Goal: Use online tool/utility: Utilize a website feature to perform a specific function

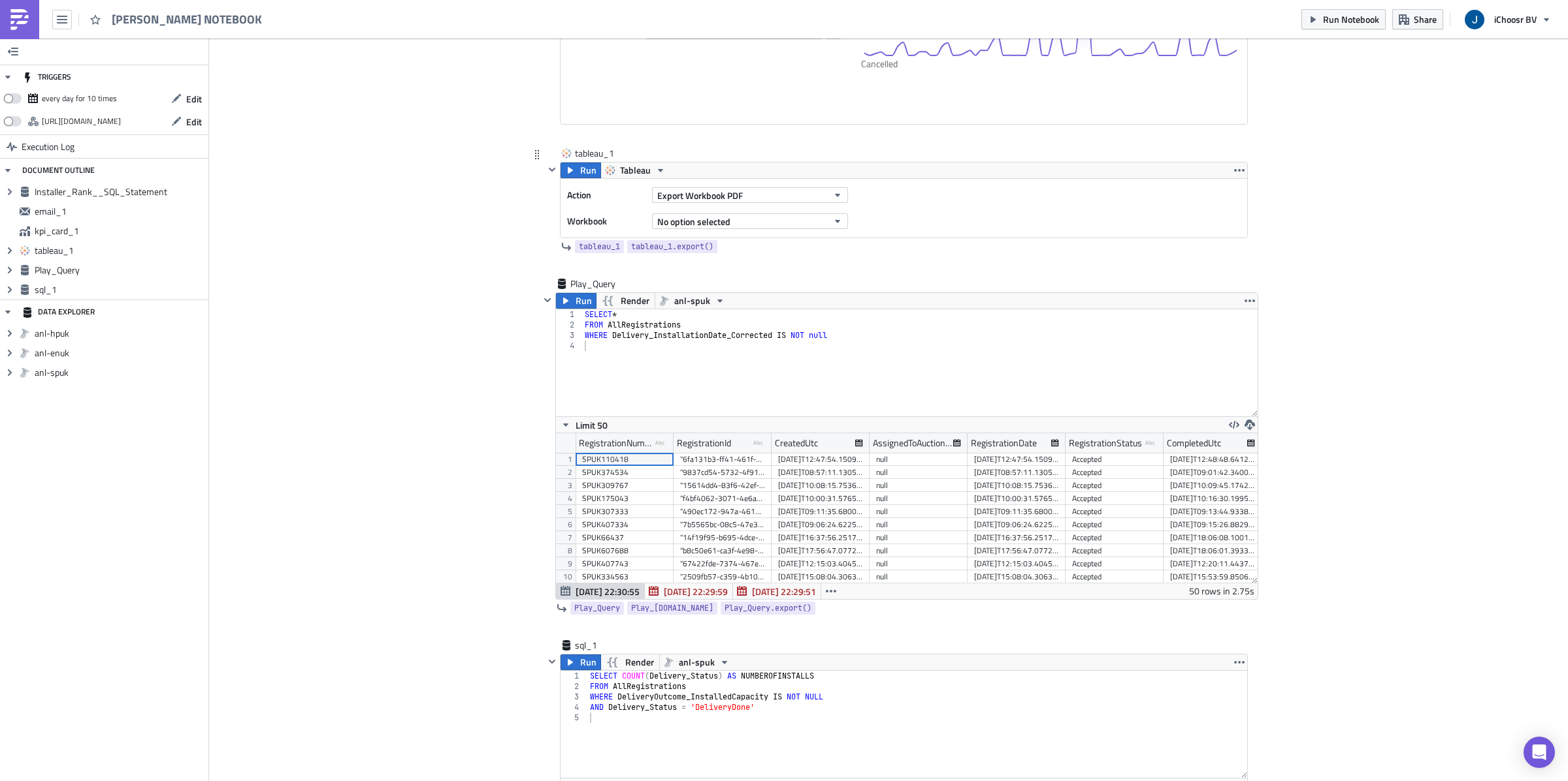
scroll to position [1539, 0]
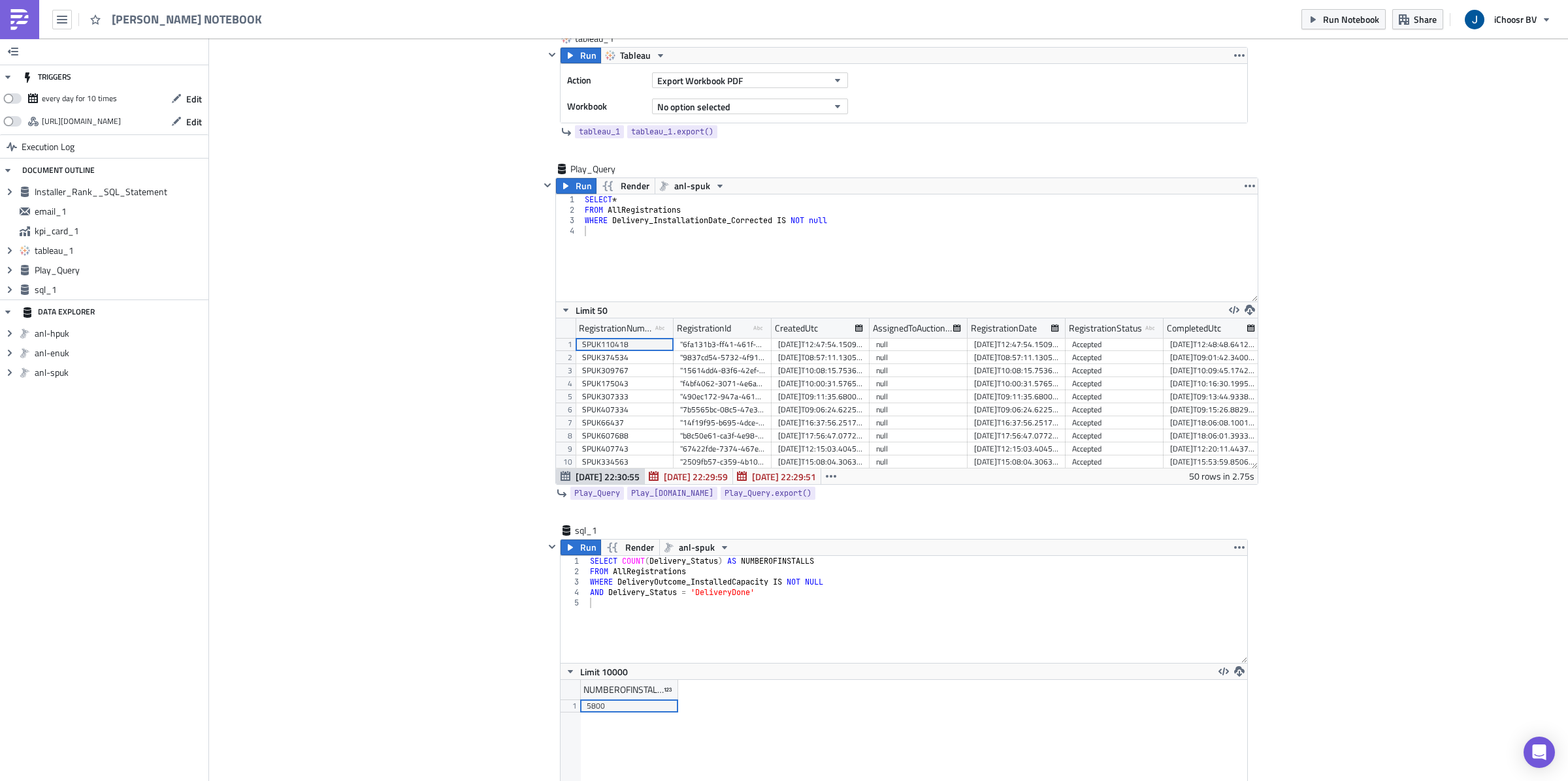
click at [637, 247] on div "SELECT * FROM AllRegistrations WHERE Delivery_InstallationDate_Corrected IS NOT…" at bounding box center [919, 258] width 675 height 128
click at [577, 184] on span "Run" at bounding box center [583, 186] width 16 height 15
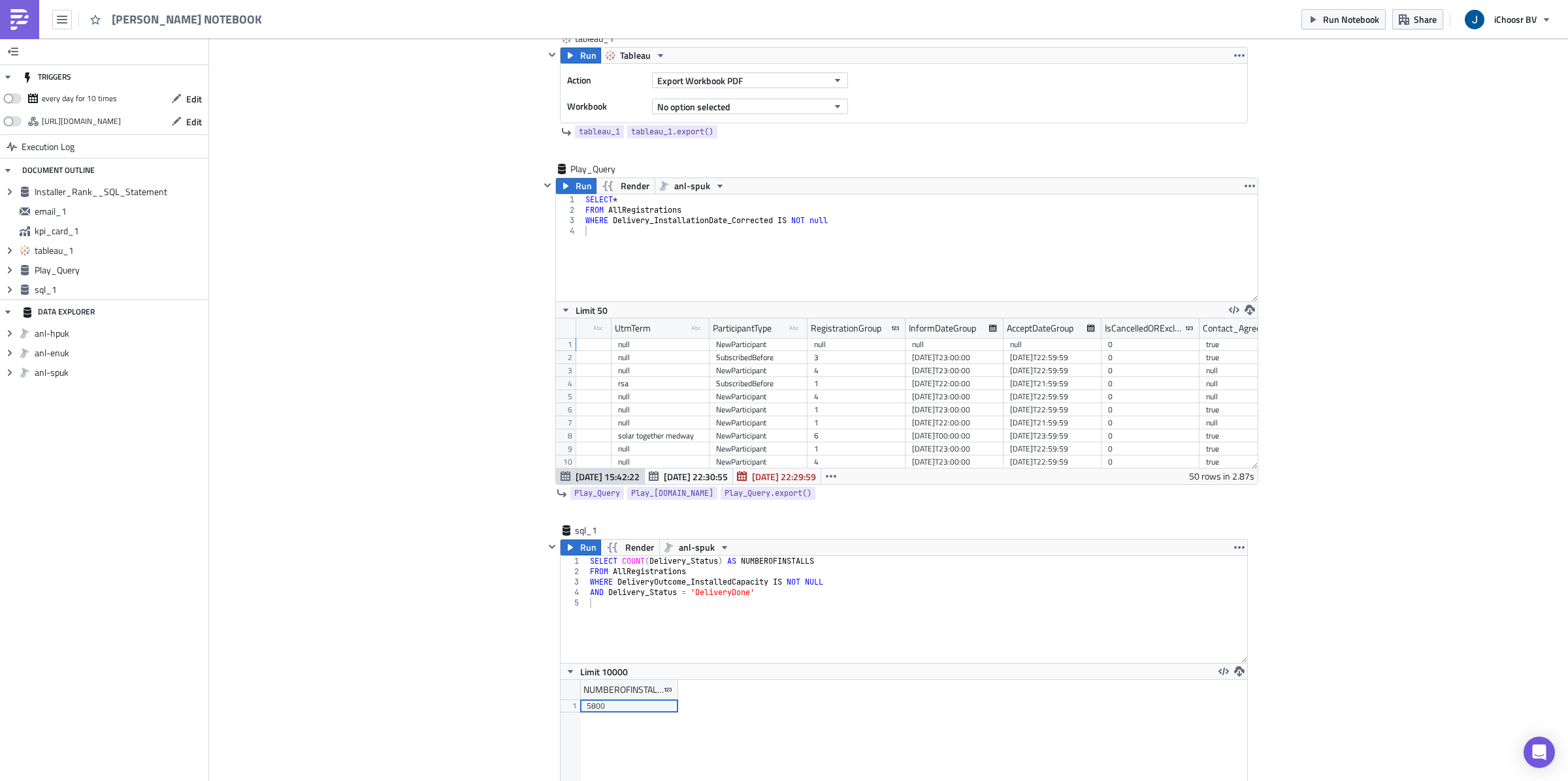
scroll to position [0, 0]
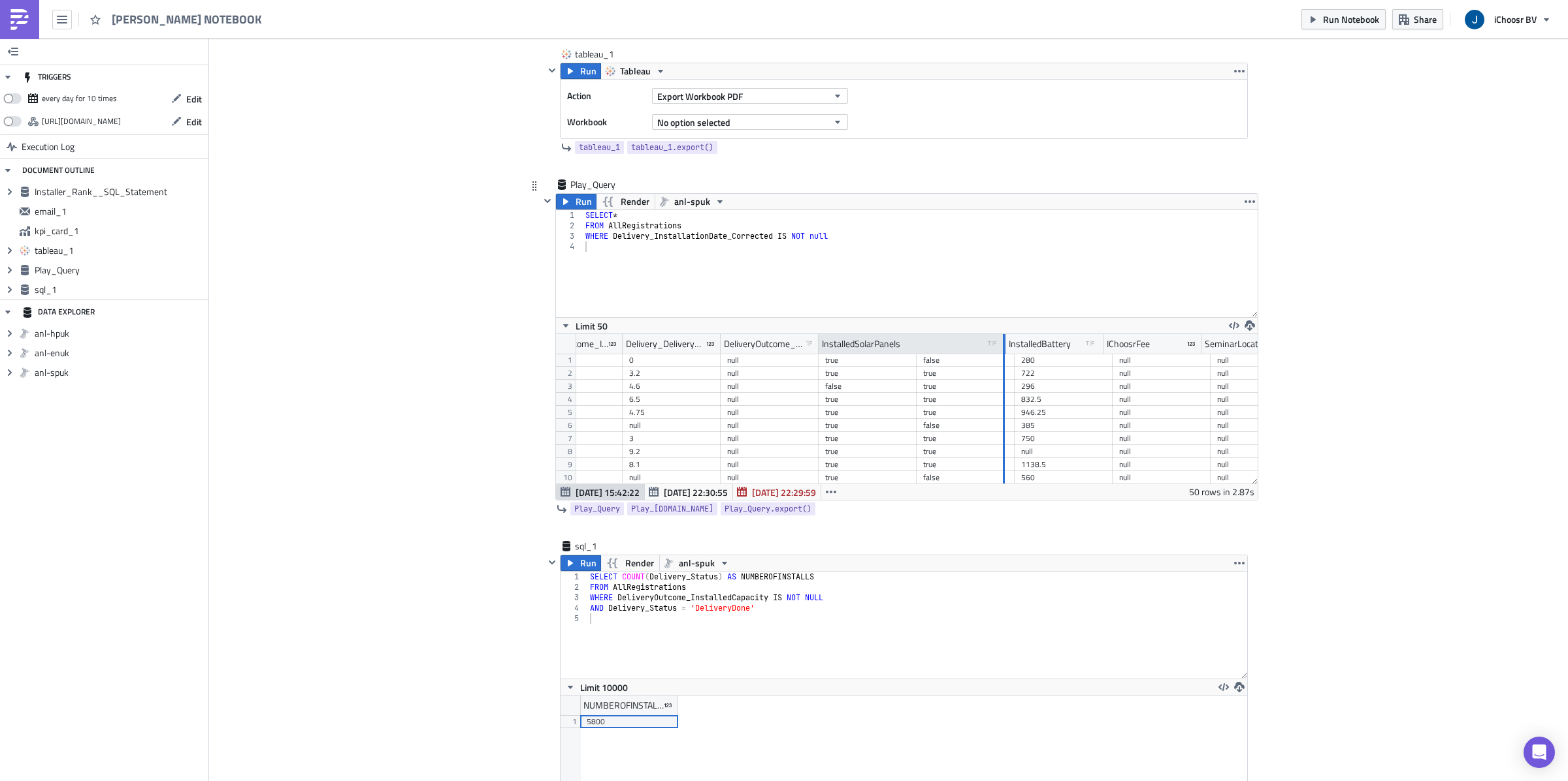
drag, startPoint x: 915, startPoint y: 345, endPoint x: 1004, endPoint y: 345, distance: 89.0
click at [1004, 345] on div at bounding box center [1004, 344] width 2 height 20
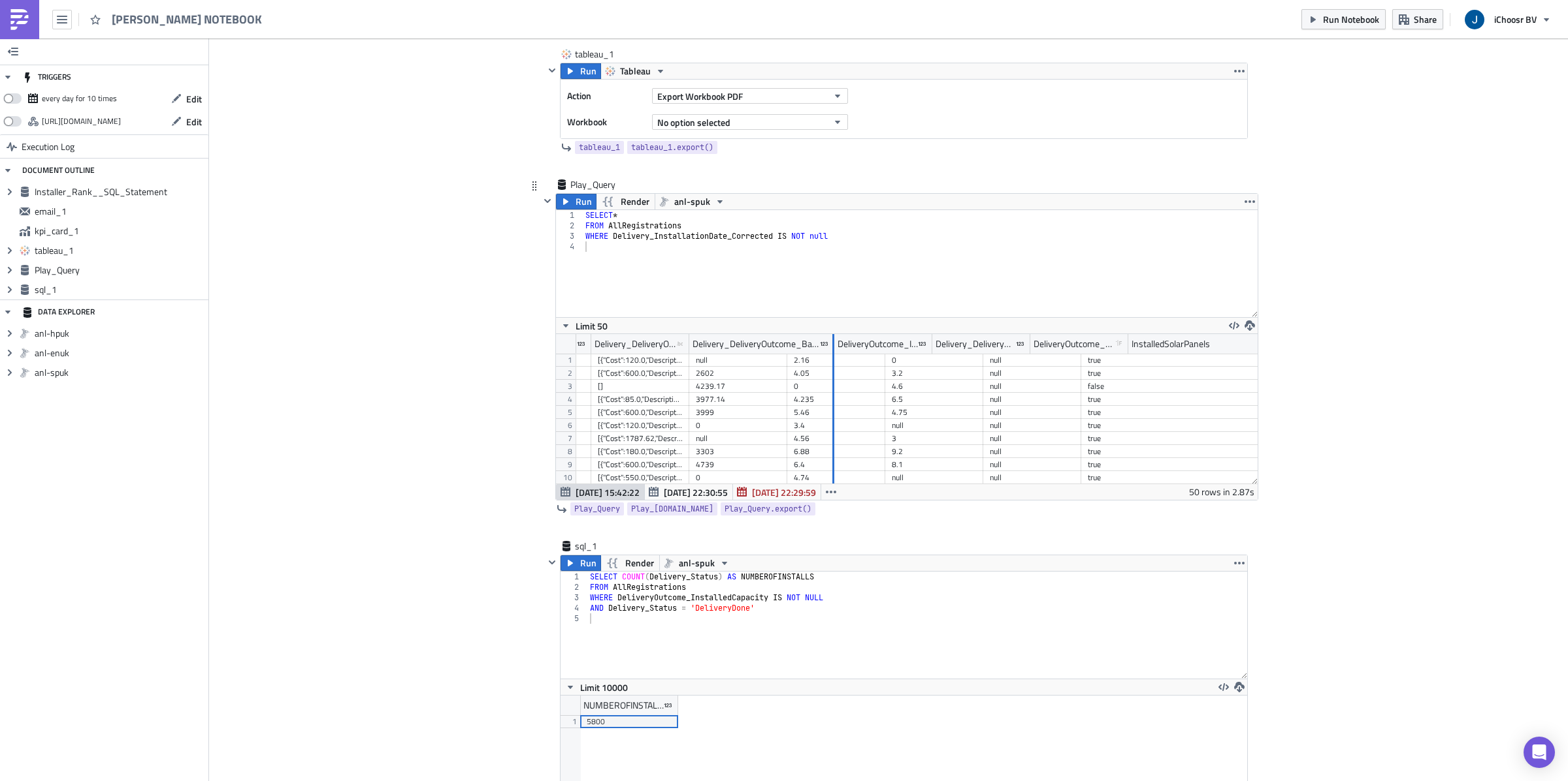
drag, startPoint x: 785, startPoint y: 344, endPoint x: 882, endPoint y: 359, distance: 98.2
click at [882, 359] on div "Delivery_InstallationDate_Original_As_String type-text Created with Sketch. Del…" at bounding box center [906, 409] width 702 height 150
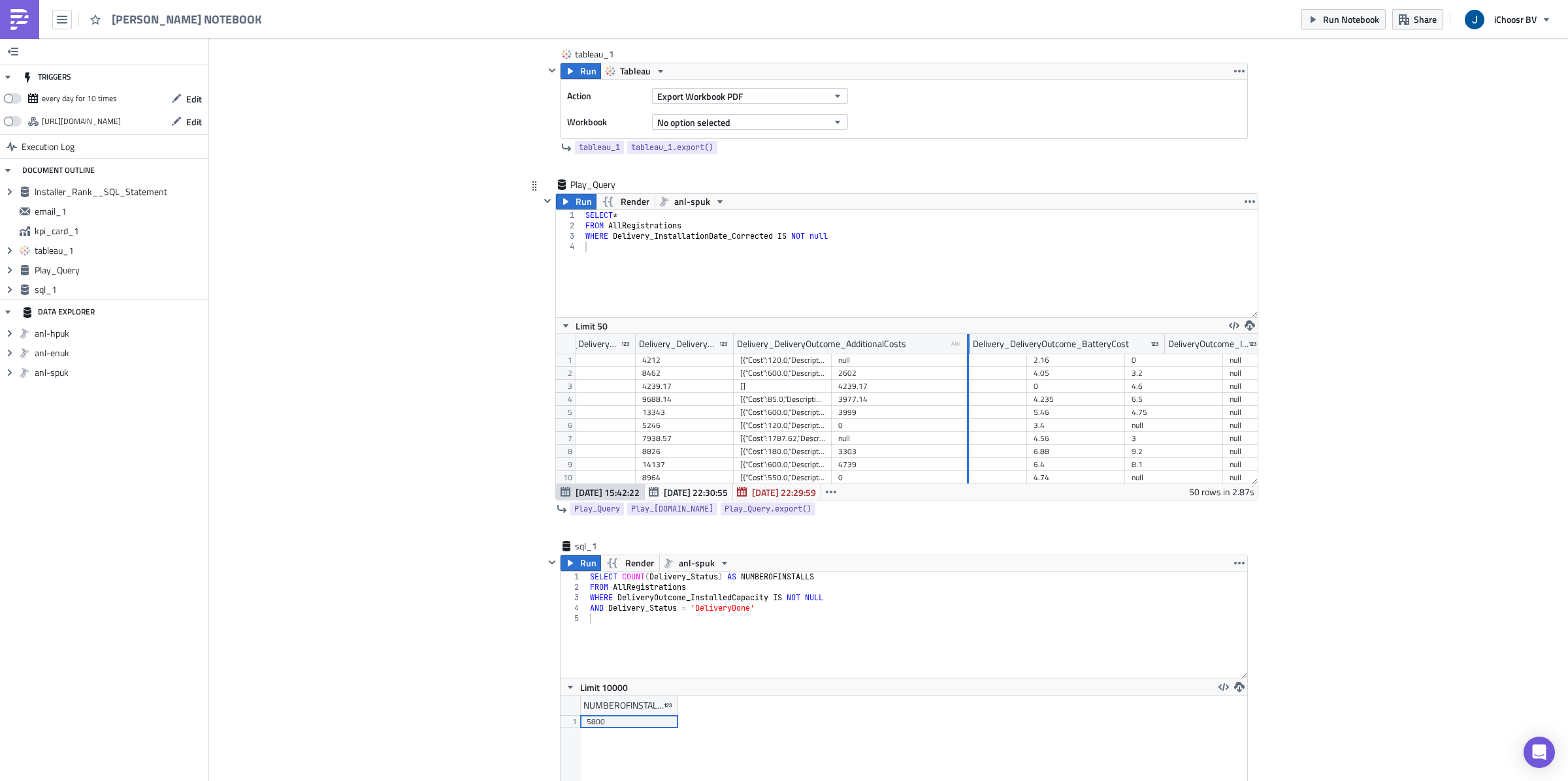
drag, startPoint x: 831, startPoint y: 345, endPoint x: 969, endPoint y: 358, distance: 138.6
click at [969, 358] on div "Delivery_InstallationDate_Corrected Delivery_InstallationDate_Original_As_Strin…" at bounding box center [906, 409] width 702 height 150
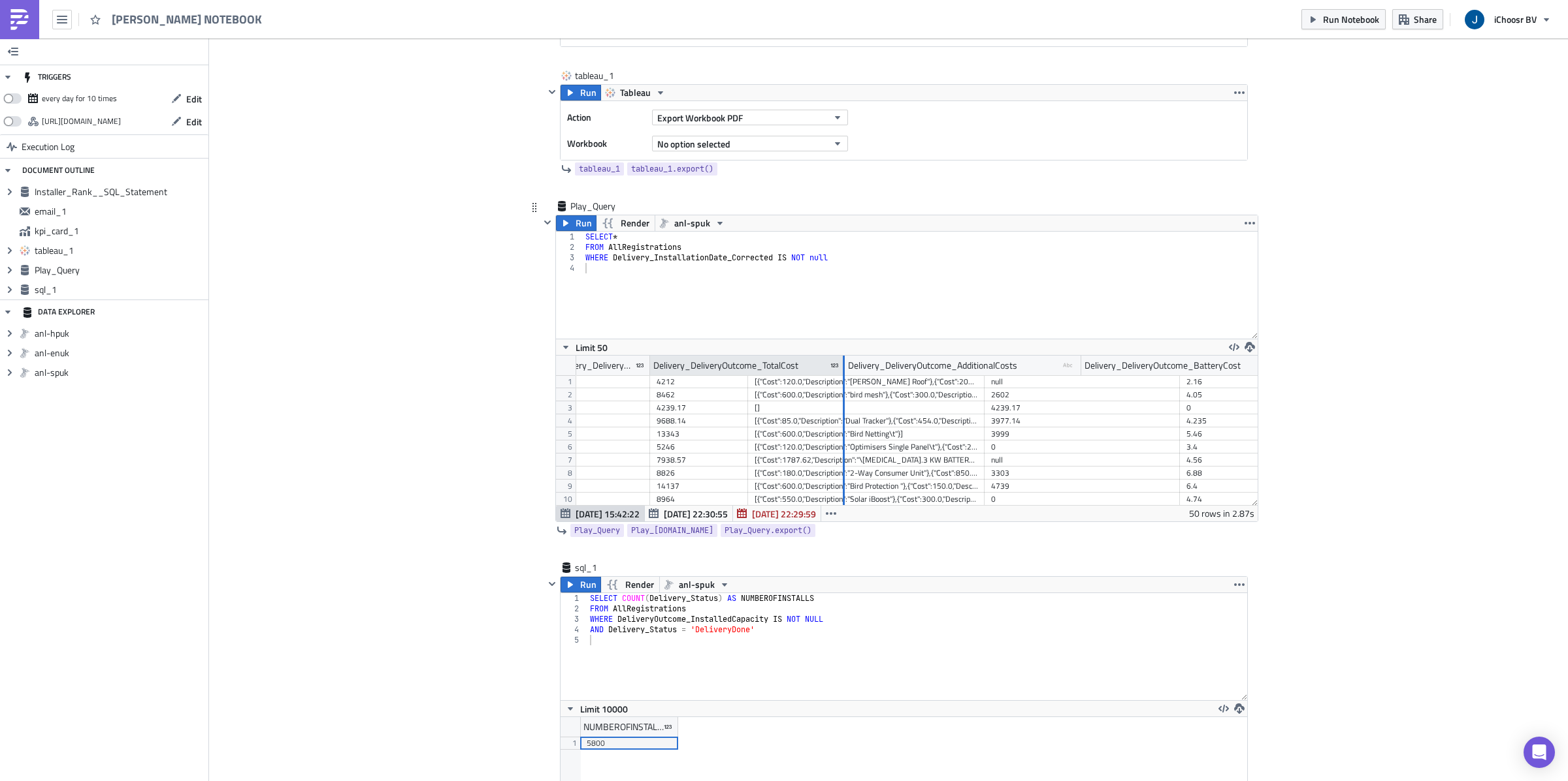
drag, startPoint x: 745, startPoint y: 372, endPoint x: 855, endPoint y: 372, distance: 110.0
click at [844, 372] on div at bounding box center [844, 366] width 2 height 20
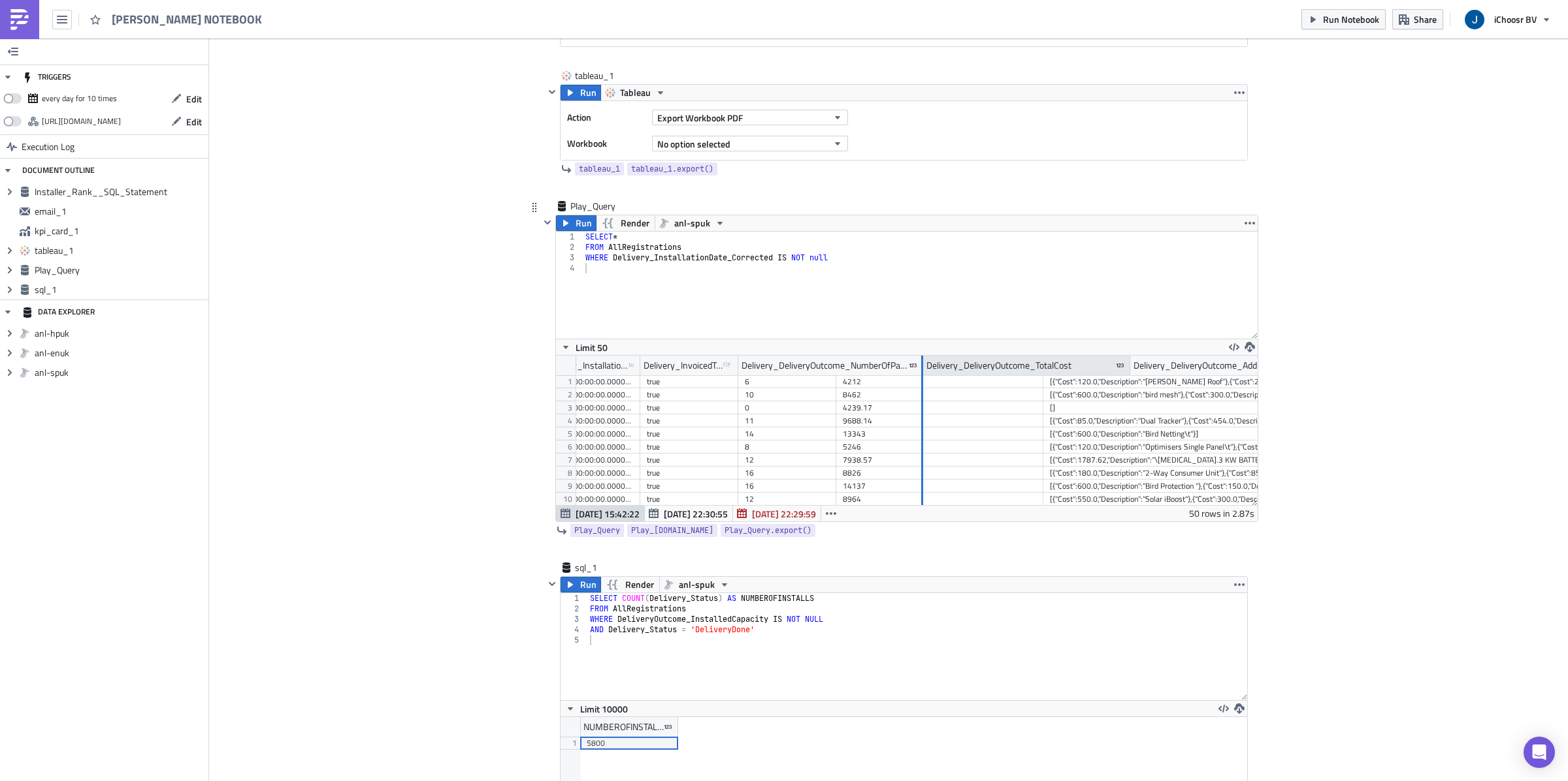
drag, startPoint x: 835, startPoint y: 365, endPoint x: 938, endPoint y: 374, distance: 103.4
click at [923, 374] on div at bounding box center [922, 366] width 2 height 20
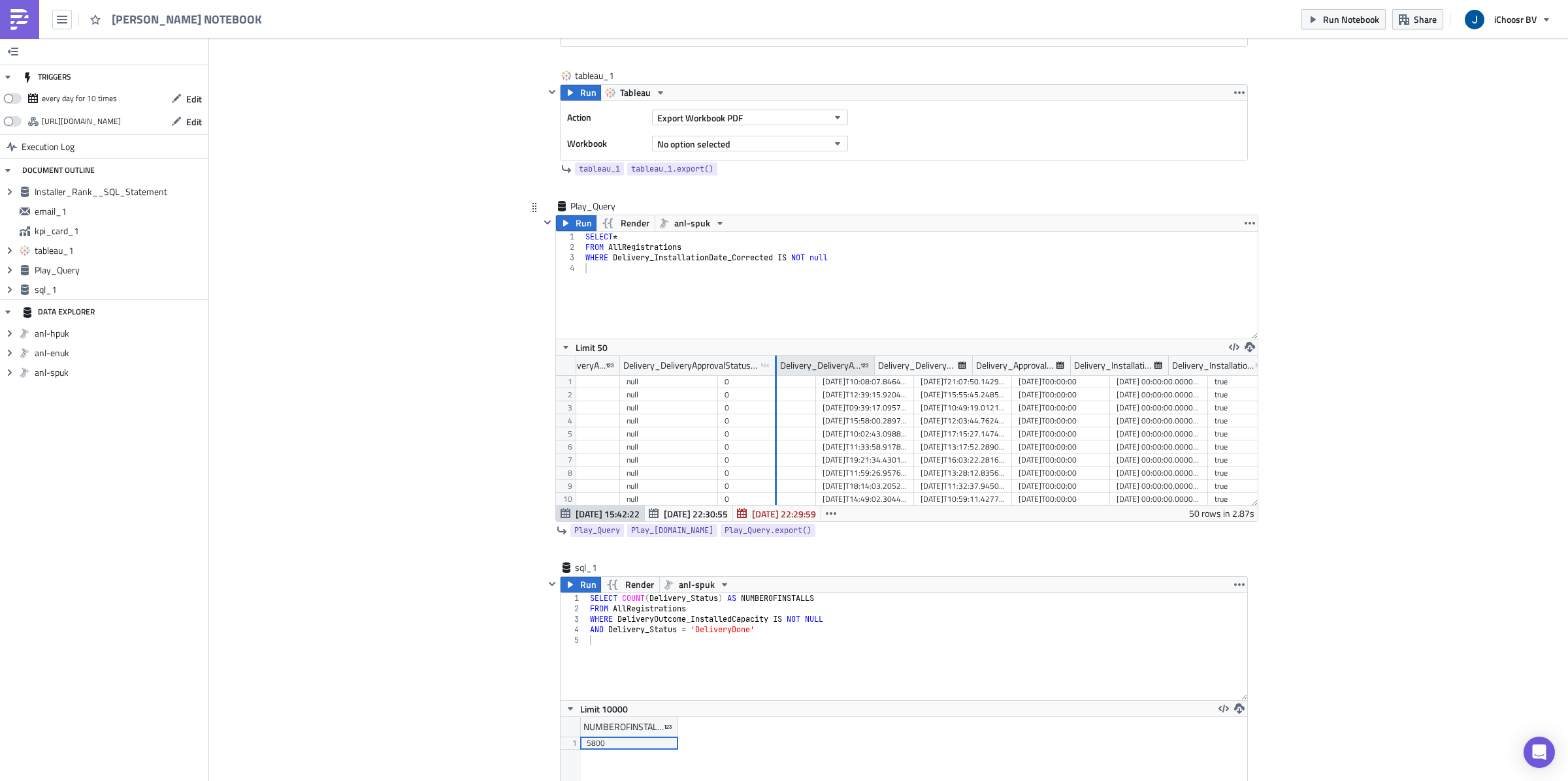
drag, startPoint x: 716, startPoint y: 375, endPoint x: 775, endPoint y: 375, distance: 59.0
click at [775, 375] on div at bounding box center [775, 366] width 2 height 20
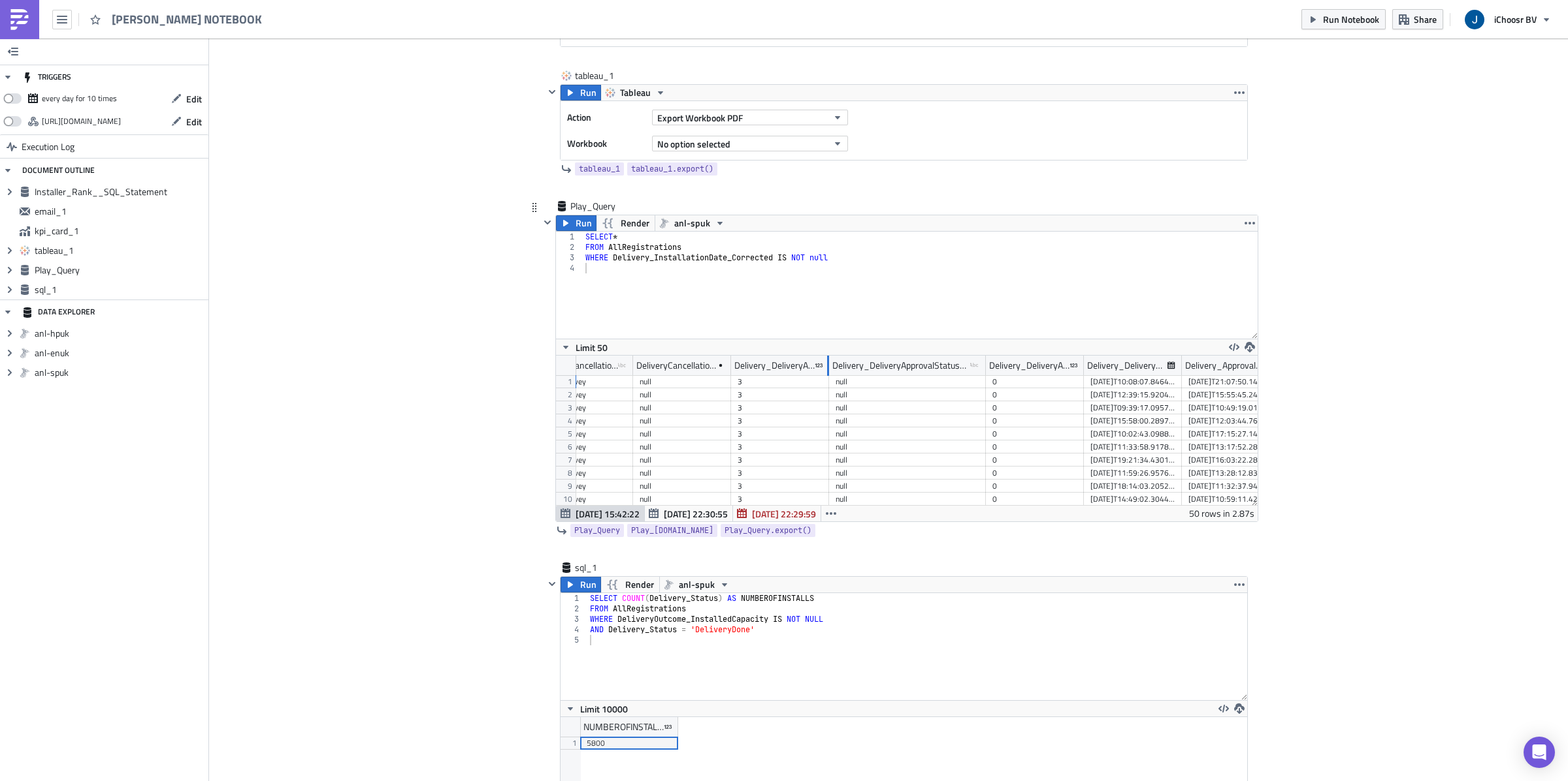
drag, startPoint x: 827, startPoint y: 375, endPoint x: 919, endPoint y: 388, distance: 92.9
click at [919, 388] on div "DeliveryCancellationReason DeliveryCancellationExplanation Delivery_AssessmentS…" at bounding box center [906, 431] width 702 height 150
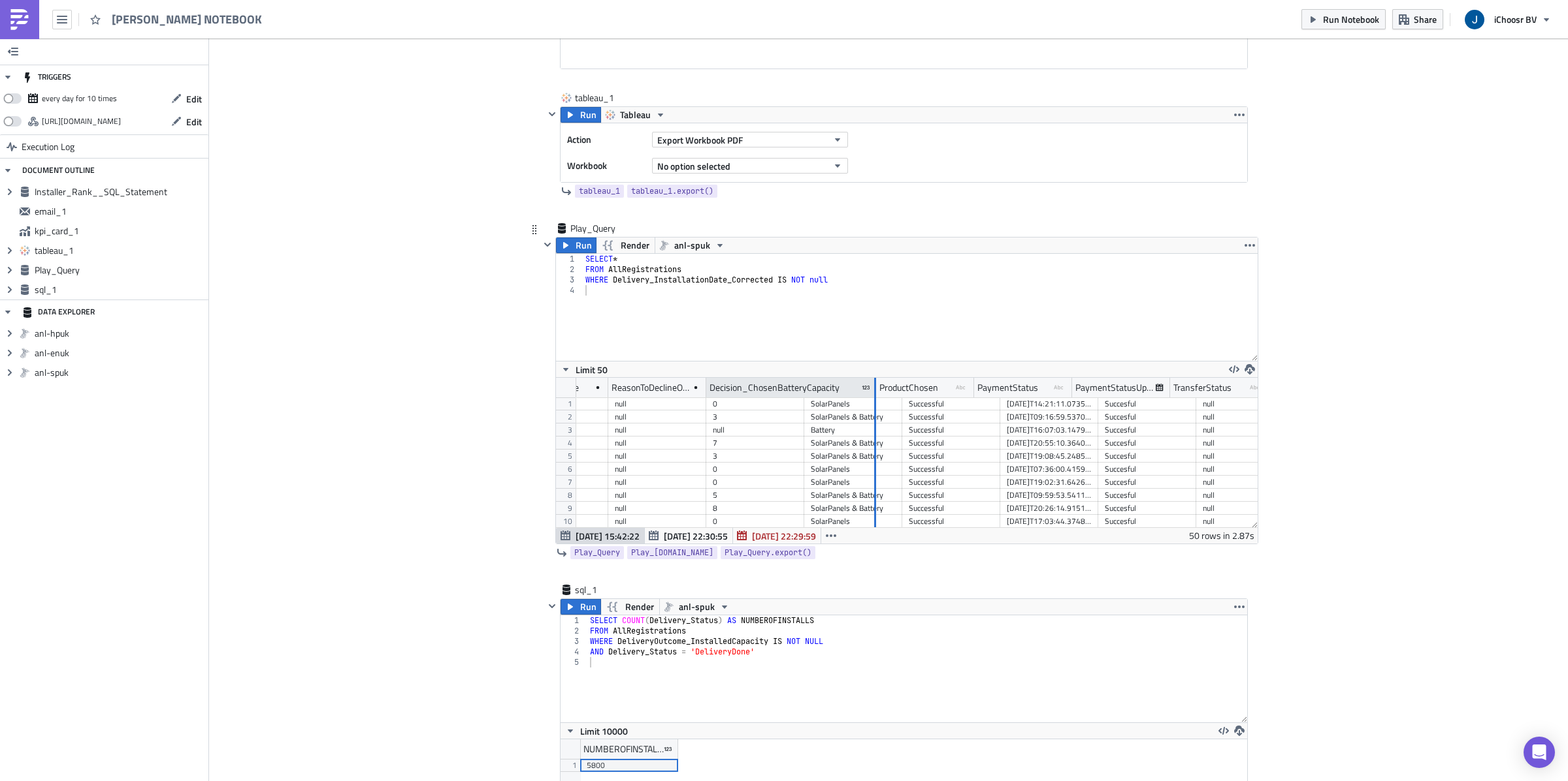
drag, startPoint x: 802, startPoint y: 389, endPoint x: 892, endPoint y: 399, distance: 90.6
click at [876, 399] on div at bounding box center [875, 388] width 2 height 20
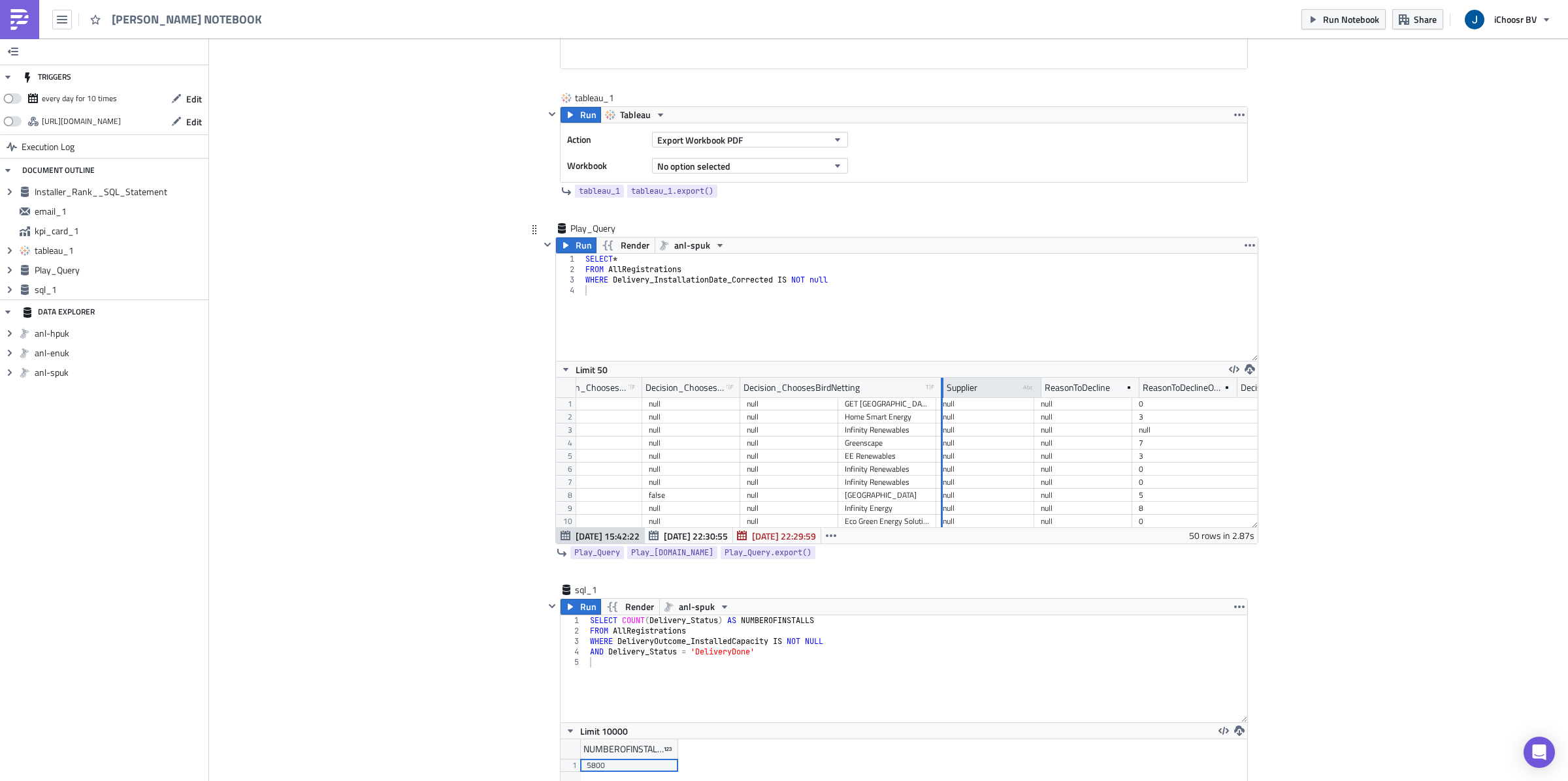
drag, startPoint x: 838, startPoint y: 389, endPoint x: 942, endPoint y: 395, distance: 104.2
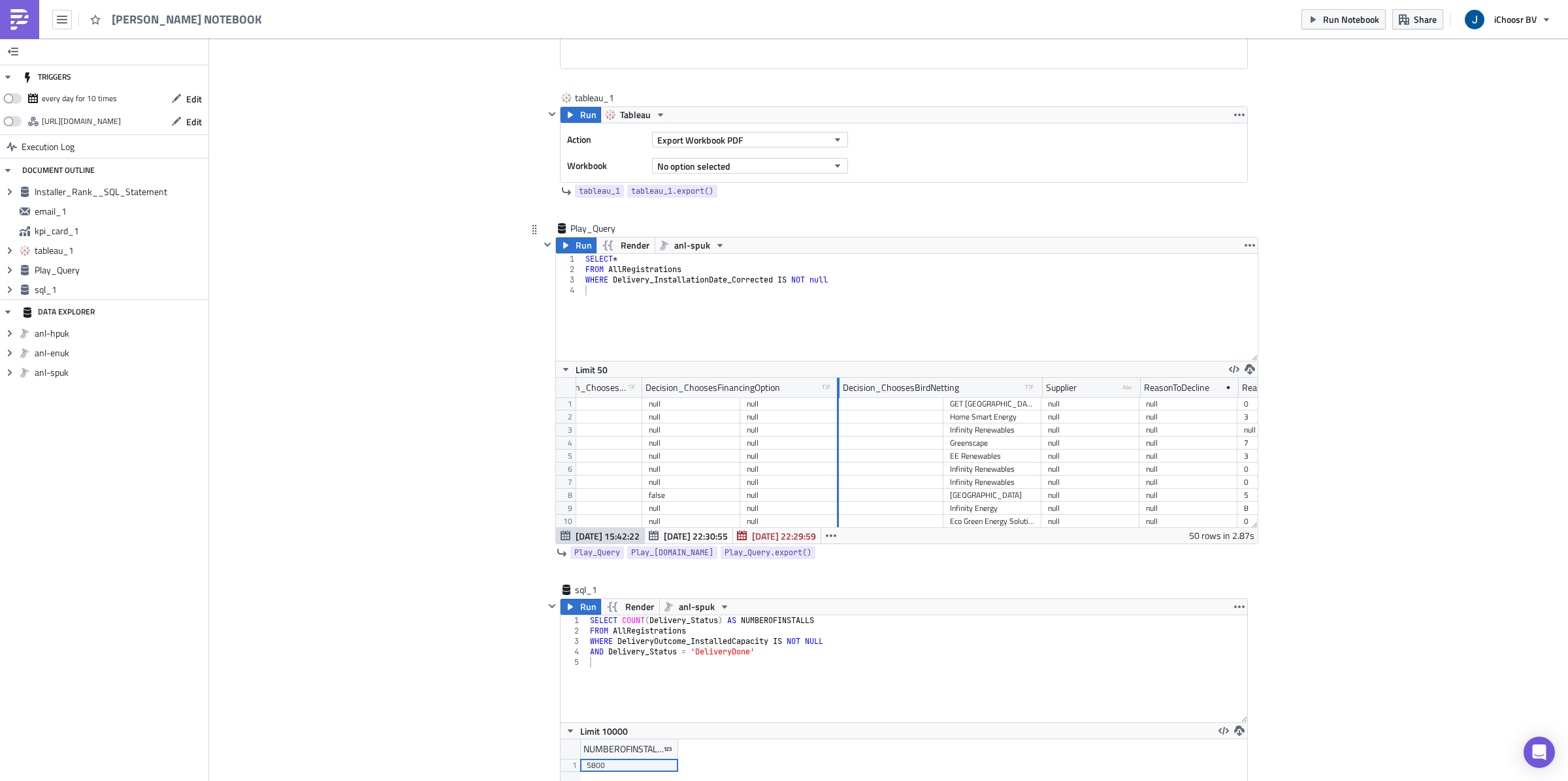
drag, startPoint x: 739, startPoint y: 391, endPoint x: 838, endPoint y: 400, distance: 99.4
click at [838, 399] on div at bounding box center [838, 388] width 2 height 20
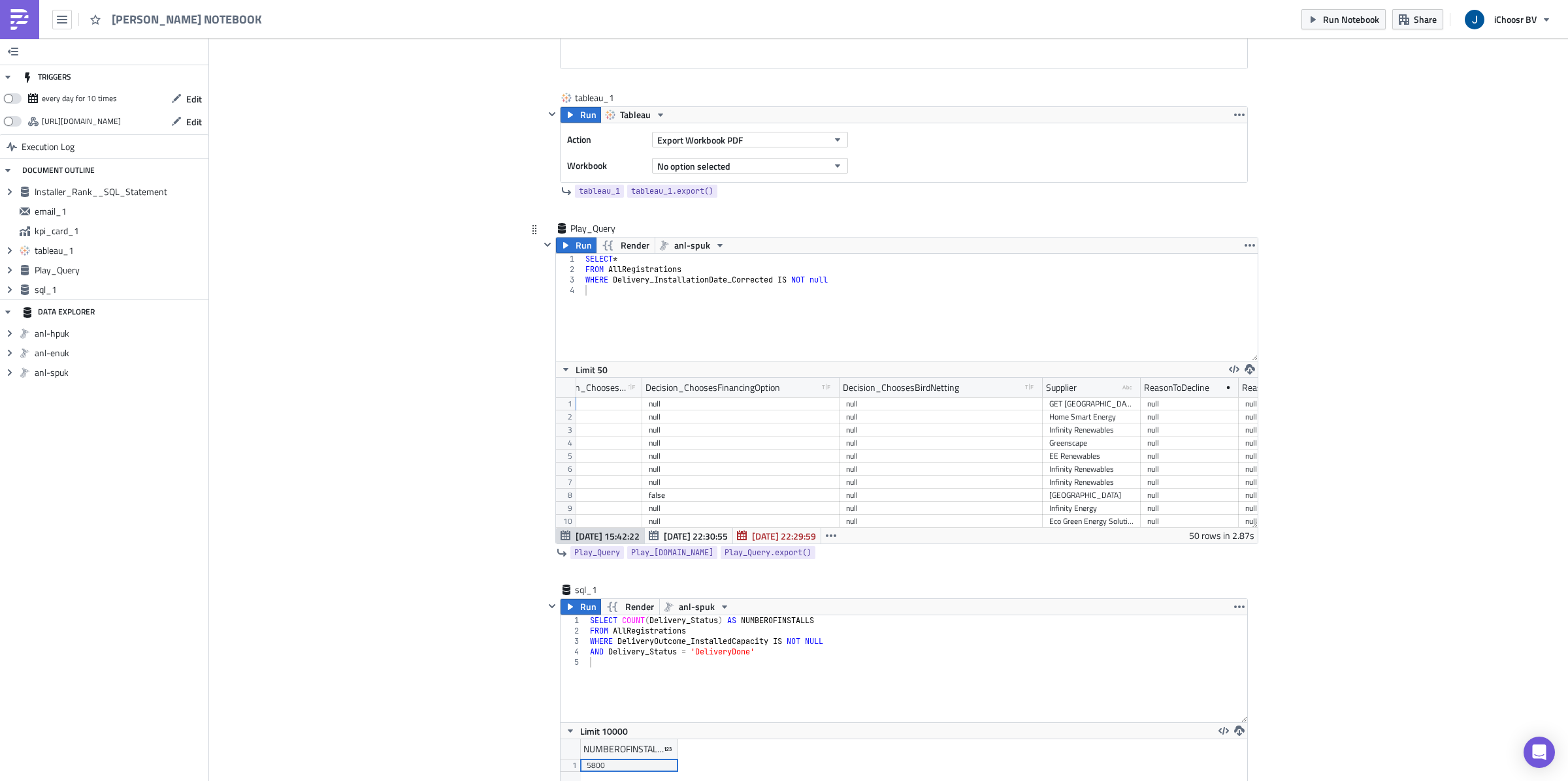
click at [644, 293] on div "SELECT * FROM AllRegistrations WHERE Delivery_InstallationDate_Corrected IS NOT…" at bounding box center [920, 318] width 675 height 128
click at [586, 263] on div "SELECT * FROM AllRegistrations WHERE Delivery_InstallationDate_Corrected IS NOT…" at bounding box center [920, 318] width 675 height 128
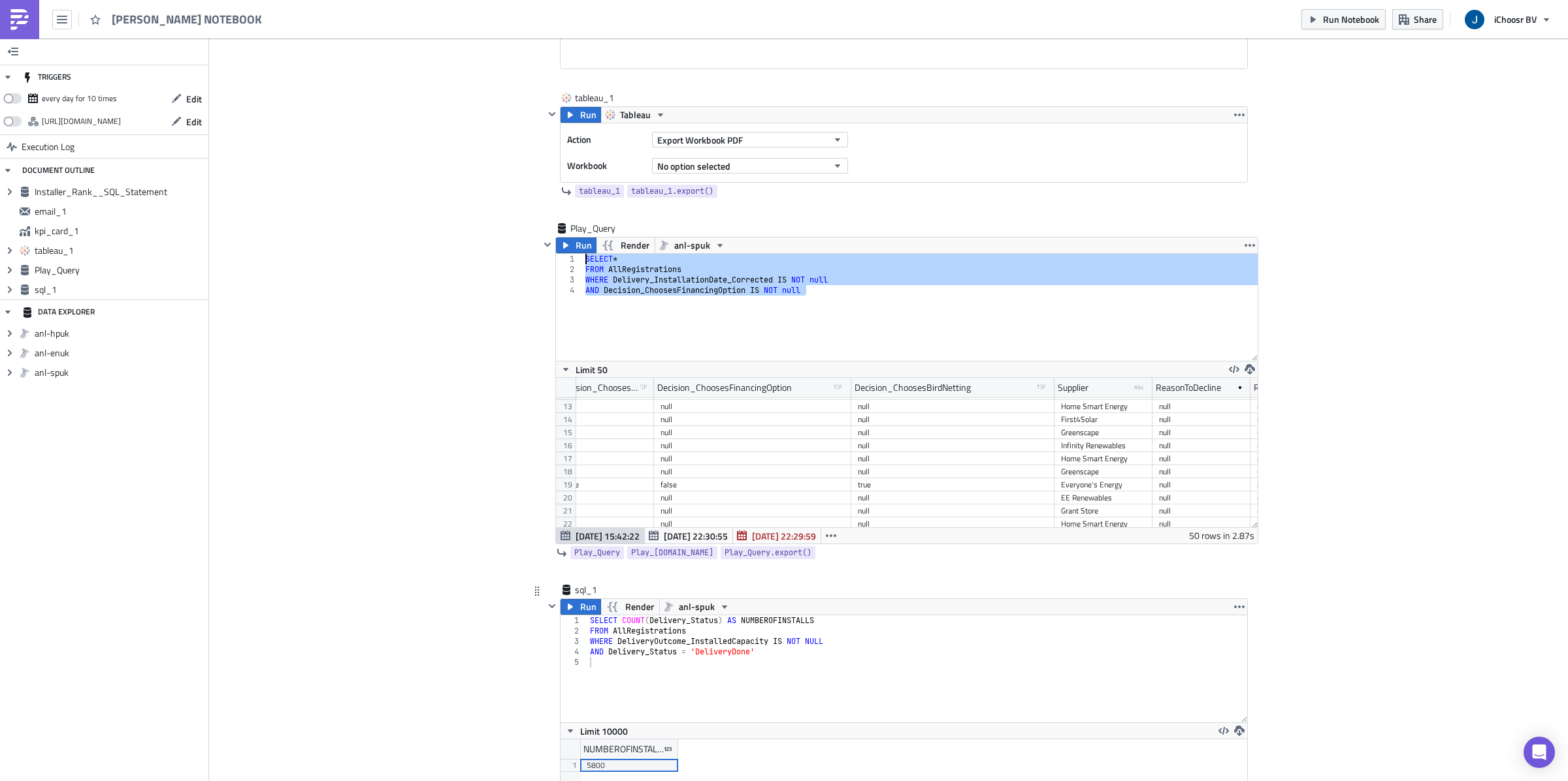
type textarea "SELECT * FROM AllRegistrations"
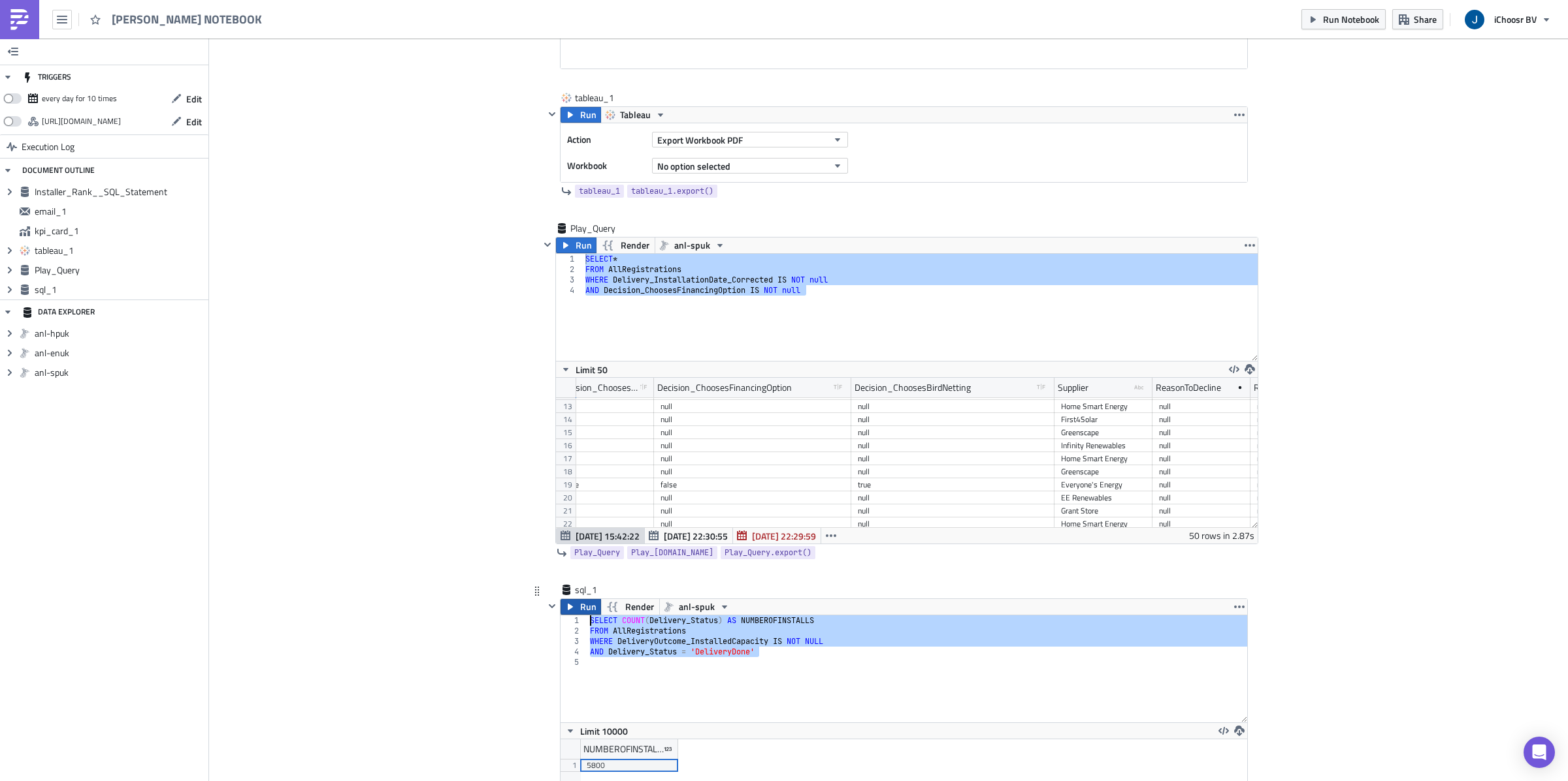
drag, startPoint x: 775, startPoint y: 657, endPoint x: 586, endPoint y: 618, distance: 193.0
click at [586, 618] on div "Run Render anl-spuk AND Delivery_Status = 'DeliveryDone' 1 2 3 4 5 SELECT COUNT…" at bounding box center [903, 752] width 688 height 308
paste textarea "AND Decision_ChoosesFinancingOption IS NOT null"
type textarea "AND Decision_ChoosesFinancingOption IS NOT null"
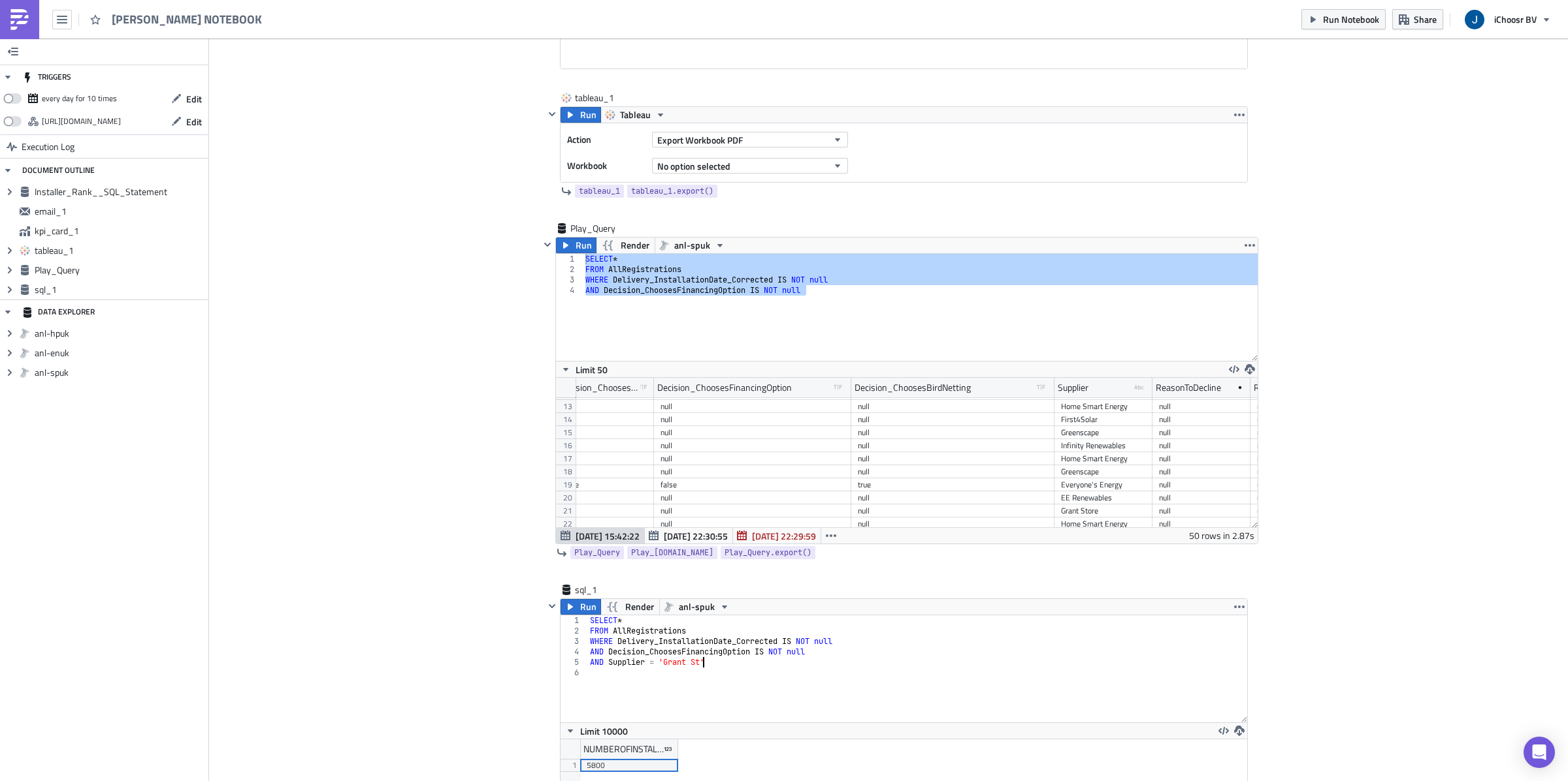
scroll to position [0, 9]
click at [577, 613] on button "Run" at bounding box center [581, 607] width 41 height 15
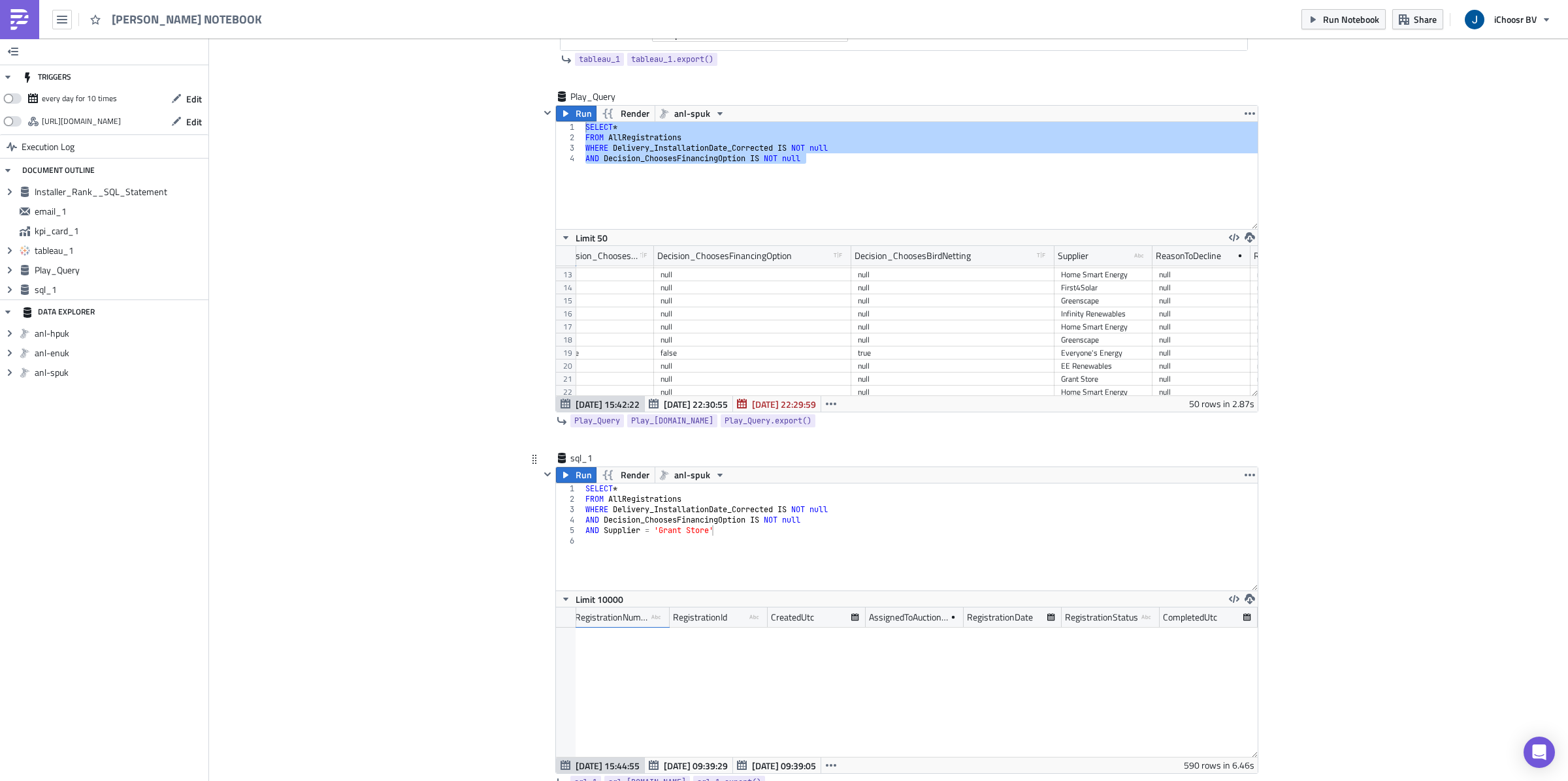
scroll to position [0, 4]
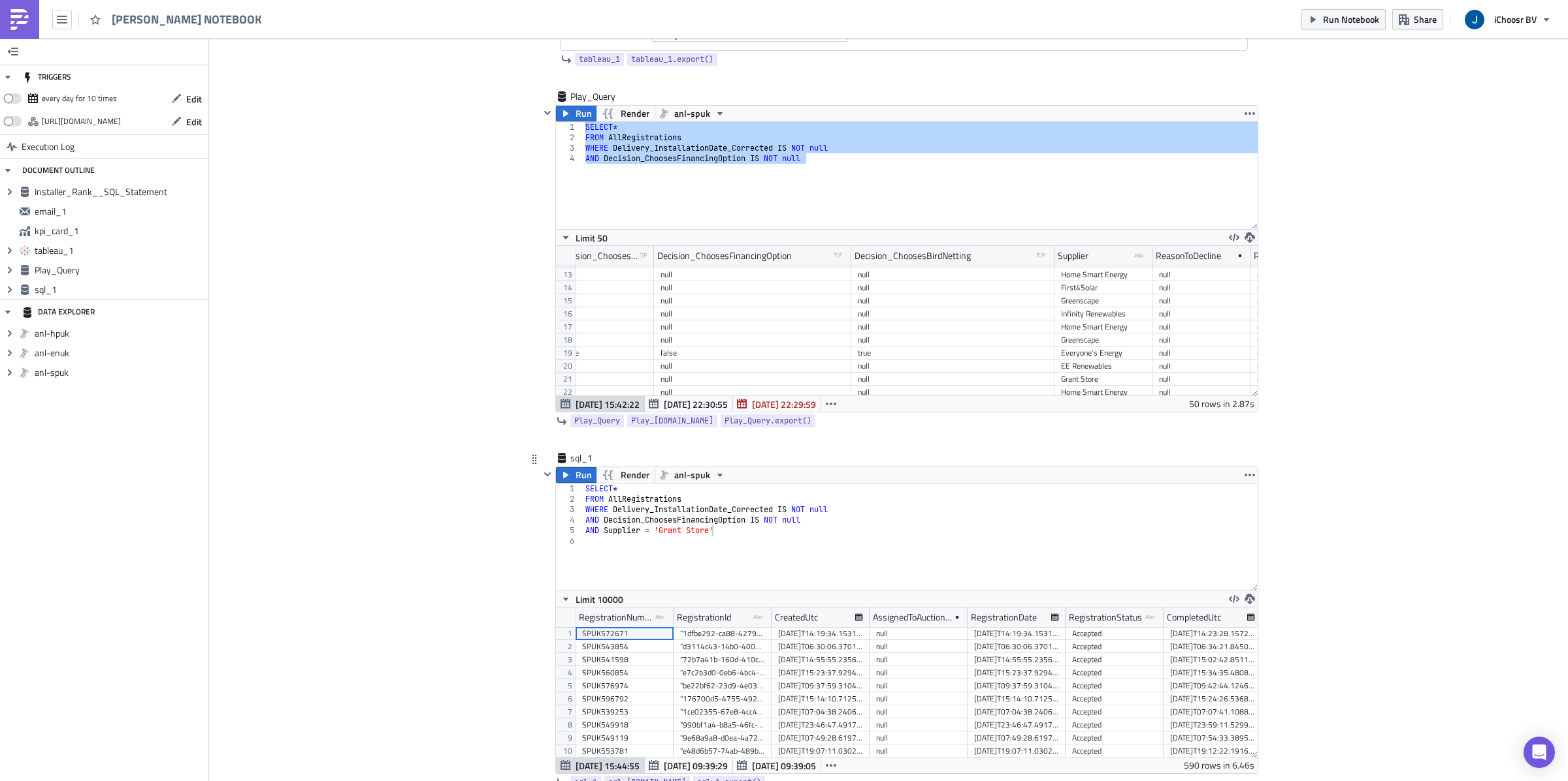
click at [824, 523] on div "SELECT * FROM AllRegistrations WHERE Delivery_InstallationDate_Corrected IS NOT…" at bounding box center [920, 547] width 675 height 128
drag, startPoint x: 823, startPoint y: 520, endPoint x: 768, endPoint y: 520, distance: 55.0
click at [768, 520] on div "SELECT * FROM AllRegistrations WHERE Delivery_InstallationDate_Corrected IS NOT…" at bounding box center [920, 547] width 675 height 128
type textarea "AND Decision_ChoosesFinancingOption IS True"
click at [766, 546] on div "SELECT * FROM AllRegistrations WHERE Delivery_InstallationDate_Corrected IS NOT…" at bounding box center [920, 547] width 675 height 128
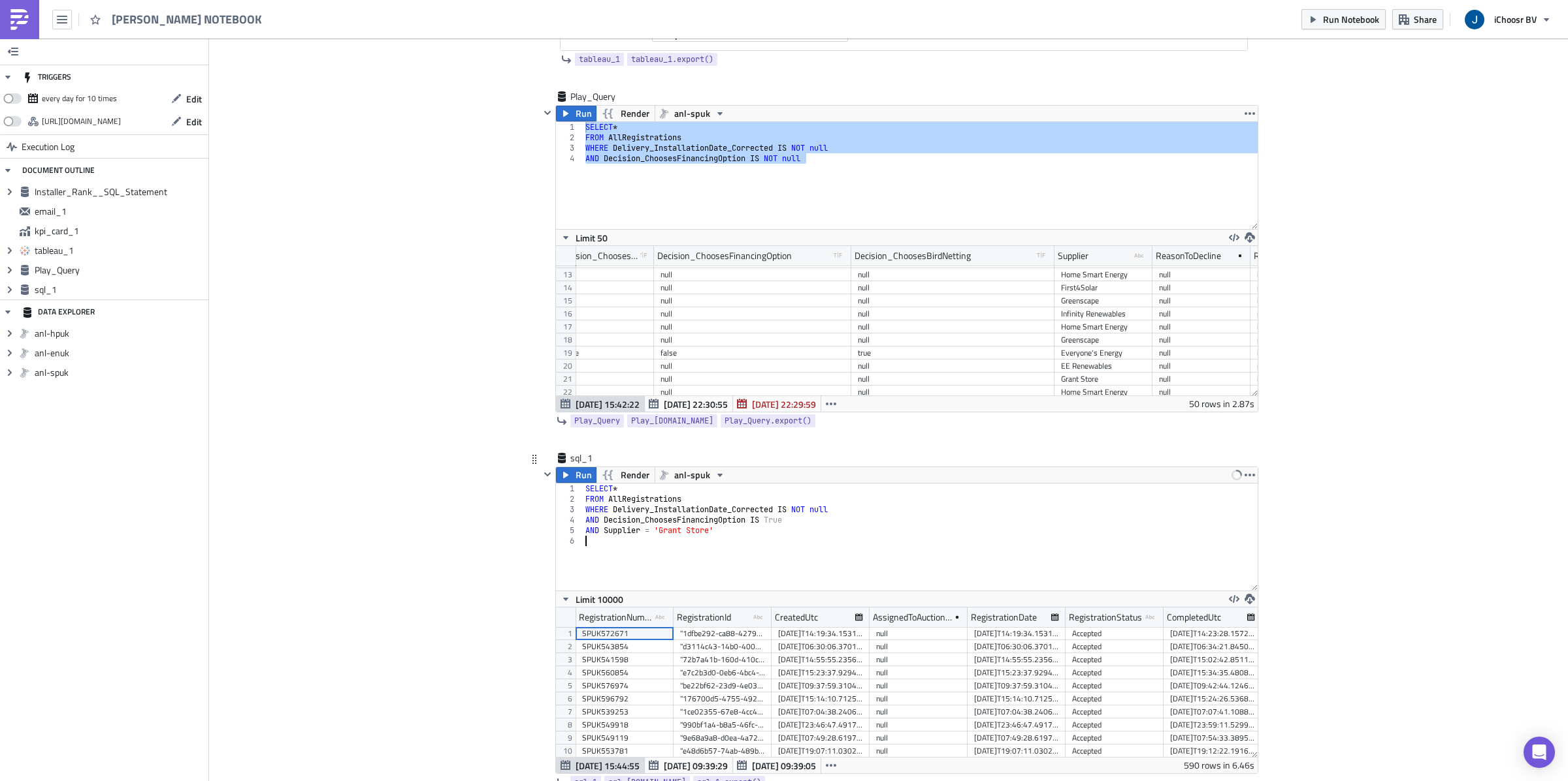
click at [812, 528] on div "SELECT * FROM AllRegistrations WHERE Delivery_InstallationDate_Corrected IS NOT…" at bounding box center [920, 547] width 675 height 128
type textarea "AND Decision_ChoosesFinancingOption IS true"
click at [759, 557] on div "SELECT * FROM AllRegistrations WHERE Delivery_InstallationDate_Corrected IS NOT…" at bounding box center [920, 547] width 675 height 128
click at [581, 480] on span "Run" at bounding box center [583, 475] width 16 height 15
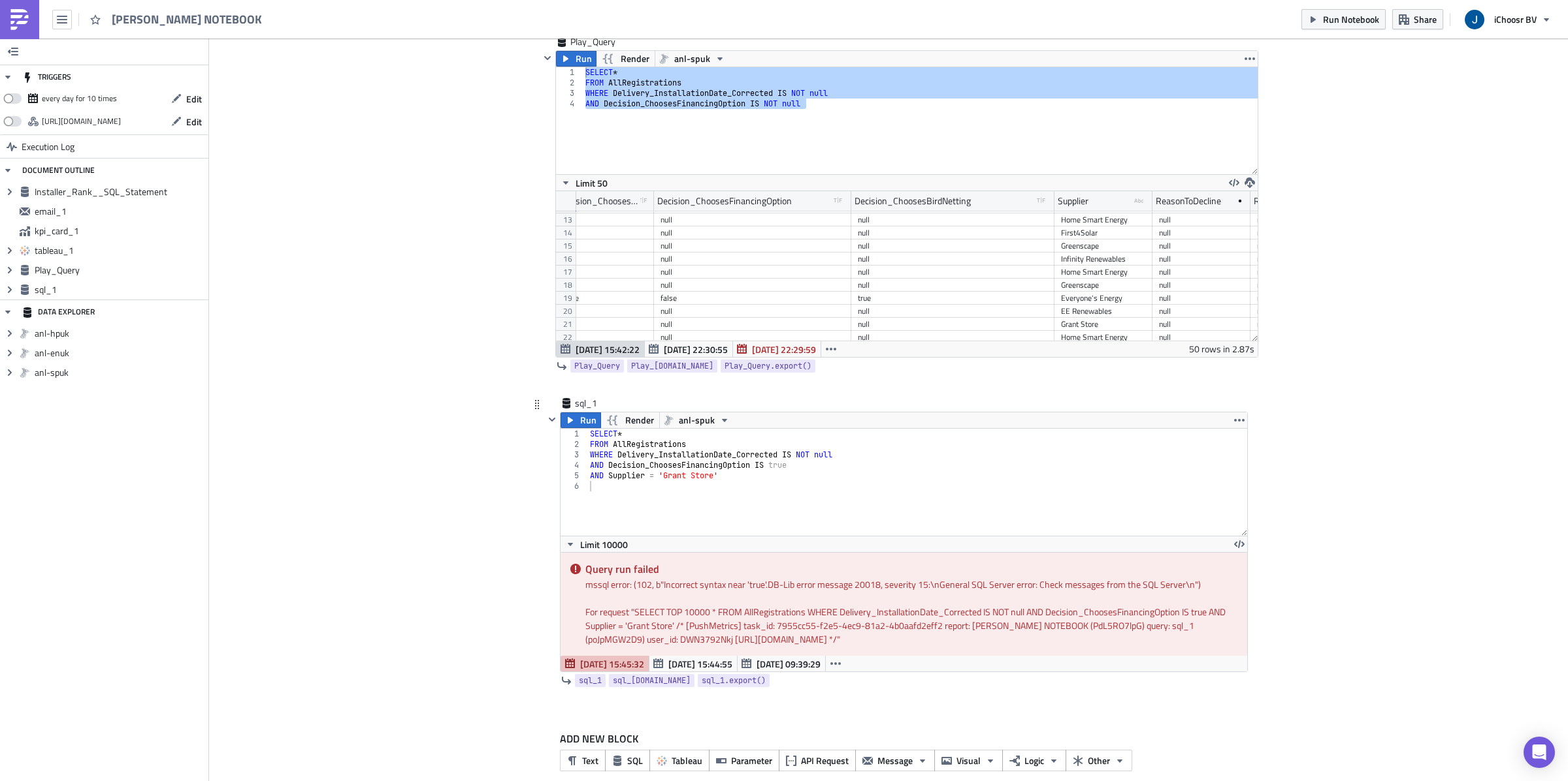
click at [775, 464] on div "SELECT * FROM AllRegistrations WHERE Delivery_InstallationDate_Corrected IS NOT…" at bounding box center [918, 493] width 660 height 128
click at [798, 469] on div "SELECT * FROM AllRegistrations WHERE Delivery_InstallationDate_Corrected IS NOT…" at bounding box center [918, 493] width 660 height 128
drag, startPoint x: 798, startPoint y: 469, endPoint x: 770, endPoint y: 469, distance: 28.0
click at [770, 469] on div "SELECT * FROM AllRegistrations WHERE Delivery_InstallationDate_Corrected IS NOT…" at bounding box center [918, 493] width 660 height 128
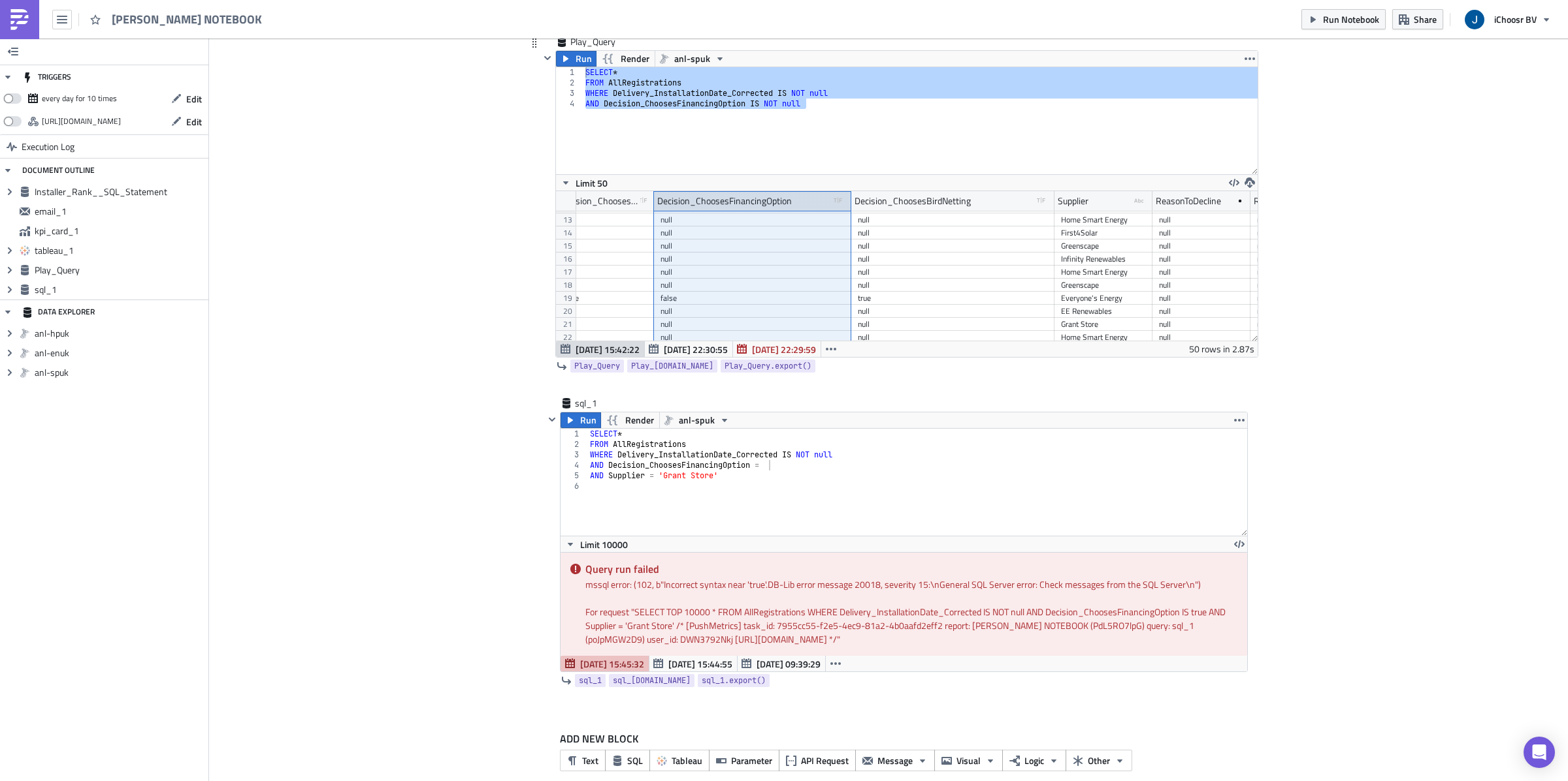
click at [789, 202] on div "Decision_ChoosesFinancingOption" at bounding box center [724, 201] width 134 height 20
click at [793, 473] on div "SELECT * FROM AllRegistrations WHERE Delivery_InstallationDate_Corrected IS NOT…" at bounding box center [918, 493] width 660 height 128
click at [588, 424] on span "Run" at bounding box center [588, 420] width 16 height 15
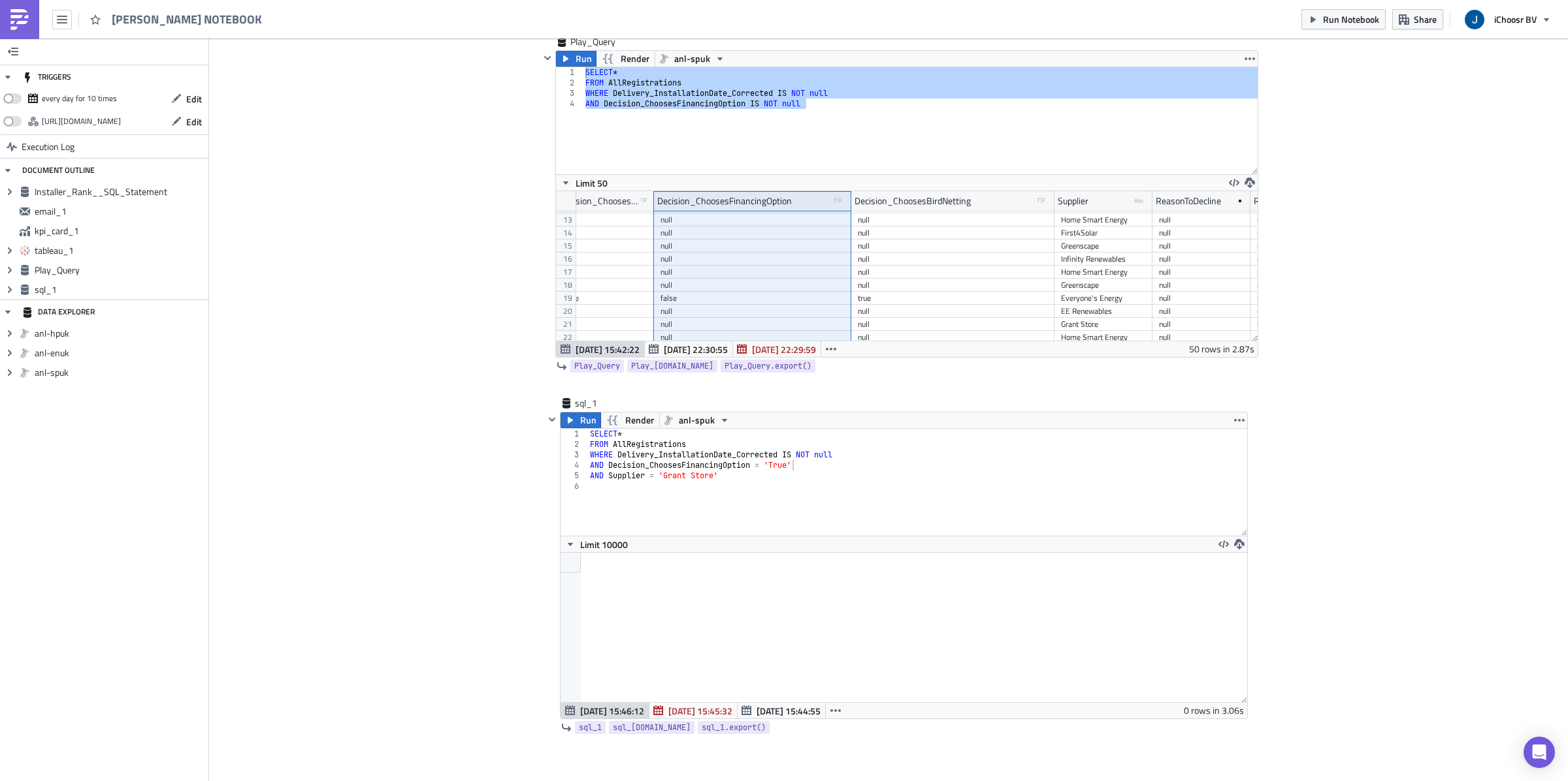
scroll to position [149, 686]
click at [812, 462] on div "SELECT * FROM AllRegistrations WHERE Delivery_InstallationDate_Corrected IS NOT…" at bounding box center [918, 493] width 660 height 128
click at [806, 466] on div "SELECT * FROM AllRegistrations WHERE Delivery_InstallationDate_Corrected IS NOT…" at bounding box center [918, 493] width 660 height 128
type textarea "AND Decision_ChoosesFinancingOption = True"
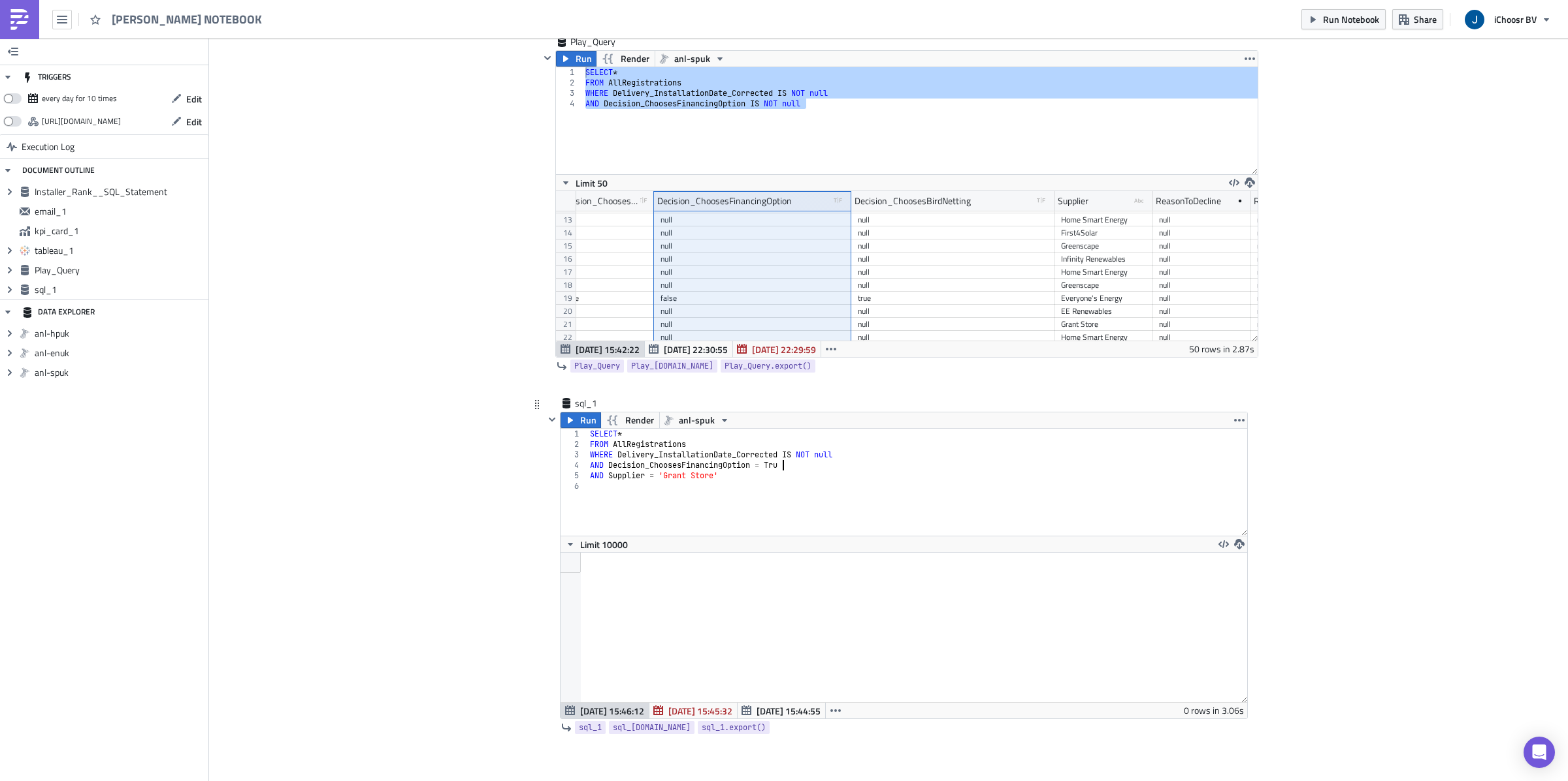
scroll to position [0, 15]
click at [793, 502] on div "SELECT * FROM AllRegistrations WHERE Delivery_InstallationDate_Corrected IS NOT…" at bounding box center [918, 493] width 660 height 128
click at [571, 420] on icon "button" at bounding box center [570, 421] width 10 height 10
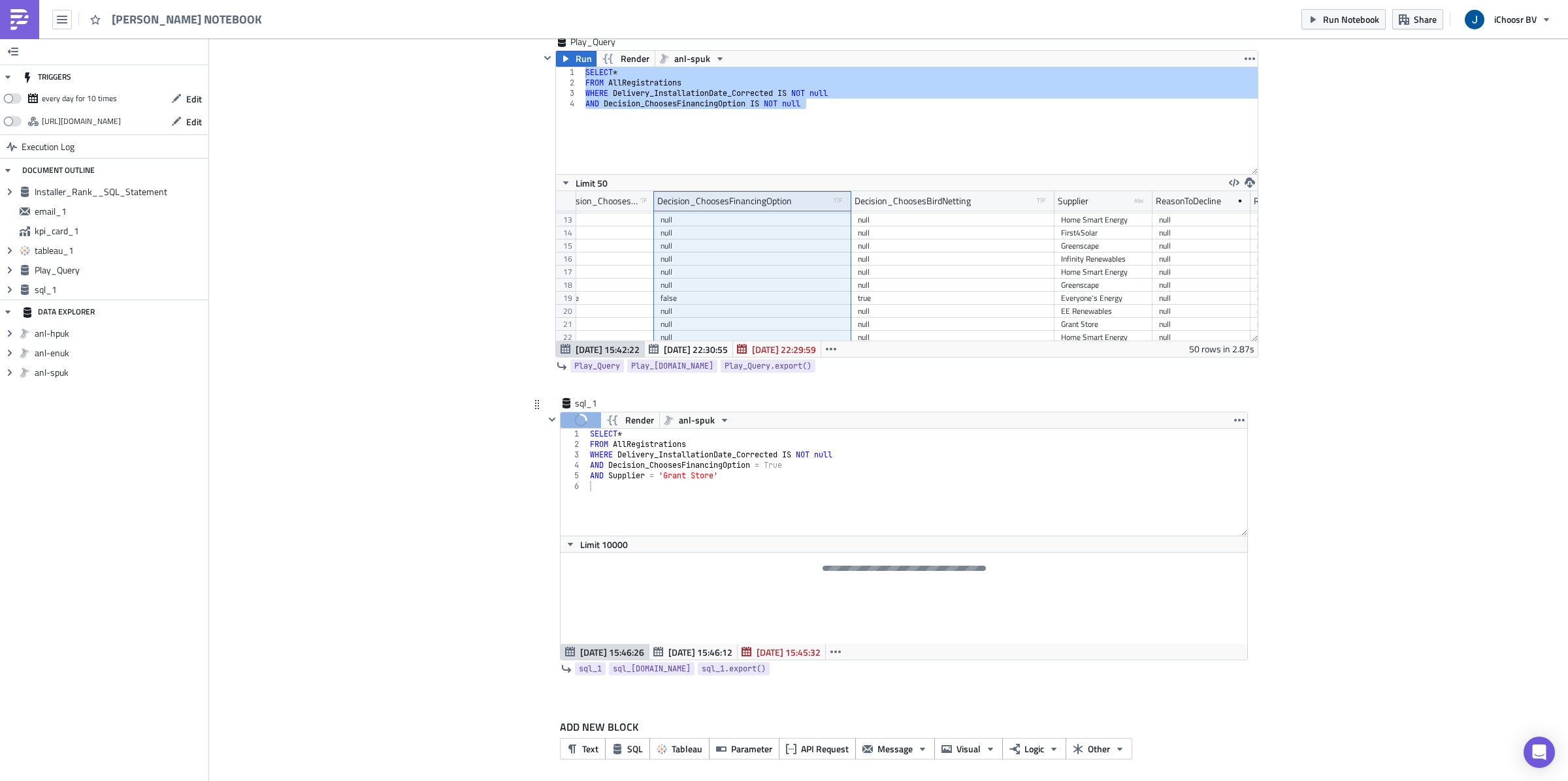
click at [746, 483] on div "SELECT * FROM AllRegistrations WHERE Delivery_InstallationDate_Corrected IS NOT…" at bounding box center [918, 493] width 660 height 128
click at [591, 438] on div "SELECT * FROM AllRegistrations WHERE Delivery_InstallationDate_Corrected IS NOT…" at bounding box center [918, 493] width 660 height 128
type textarea "SELECT * FROM AllRegistrations"
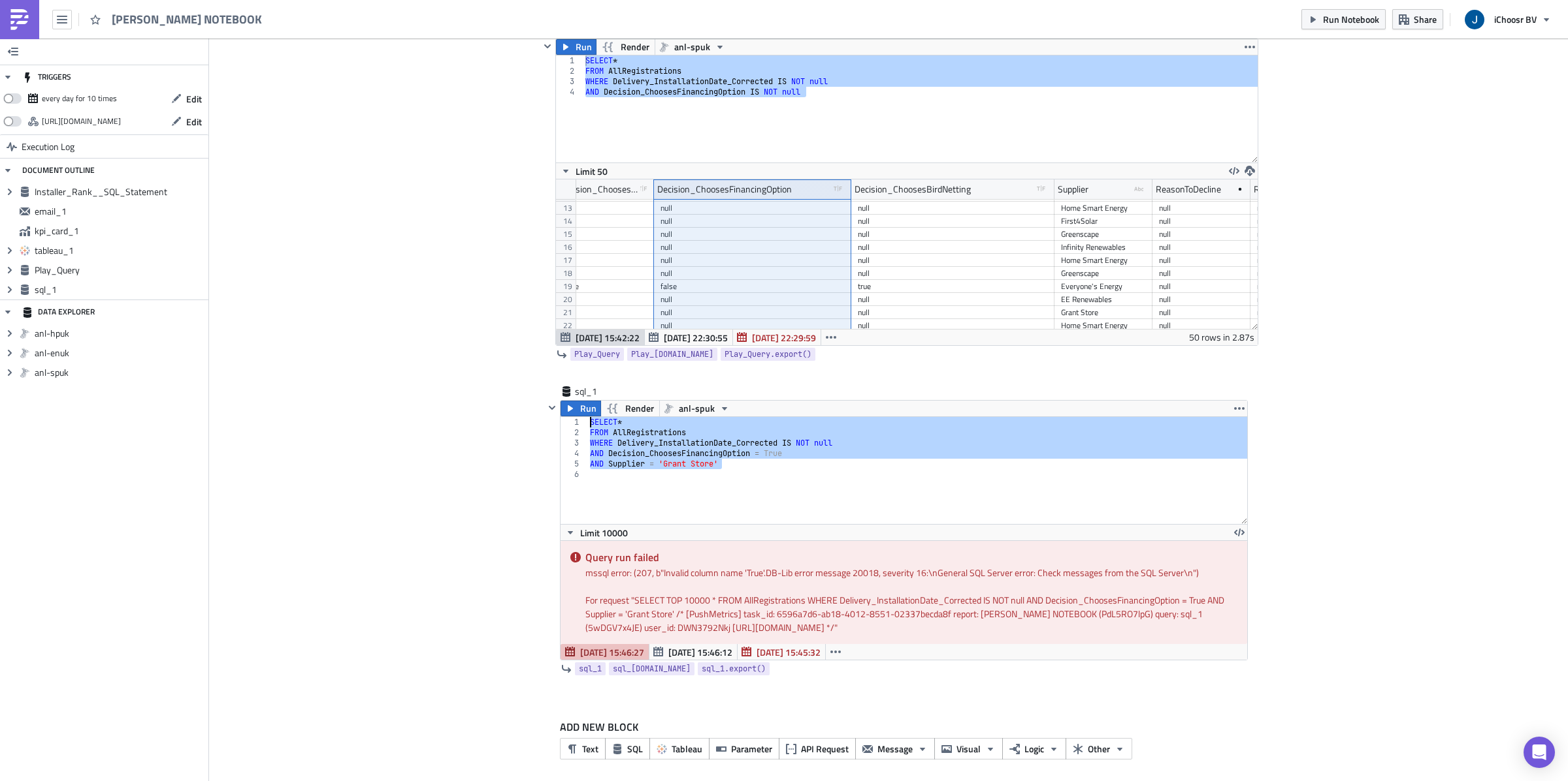
scroll to position [1678, 0]
paste textarea
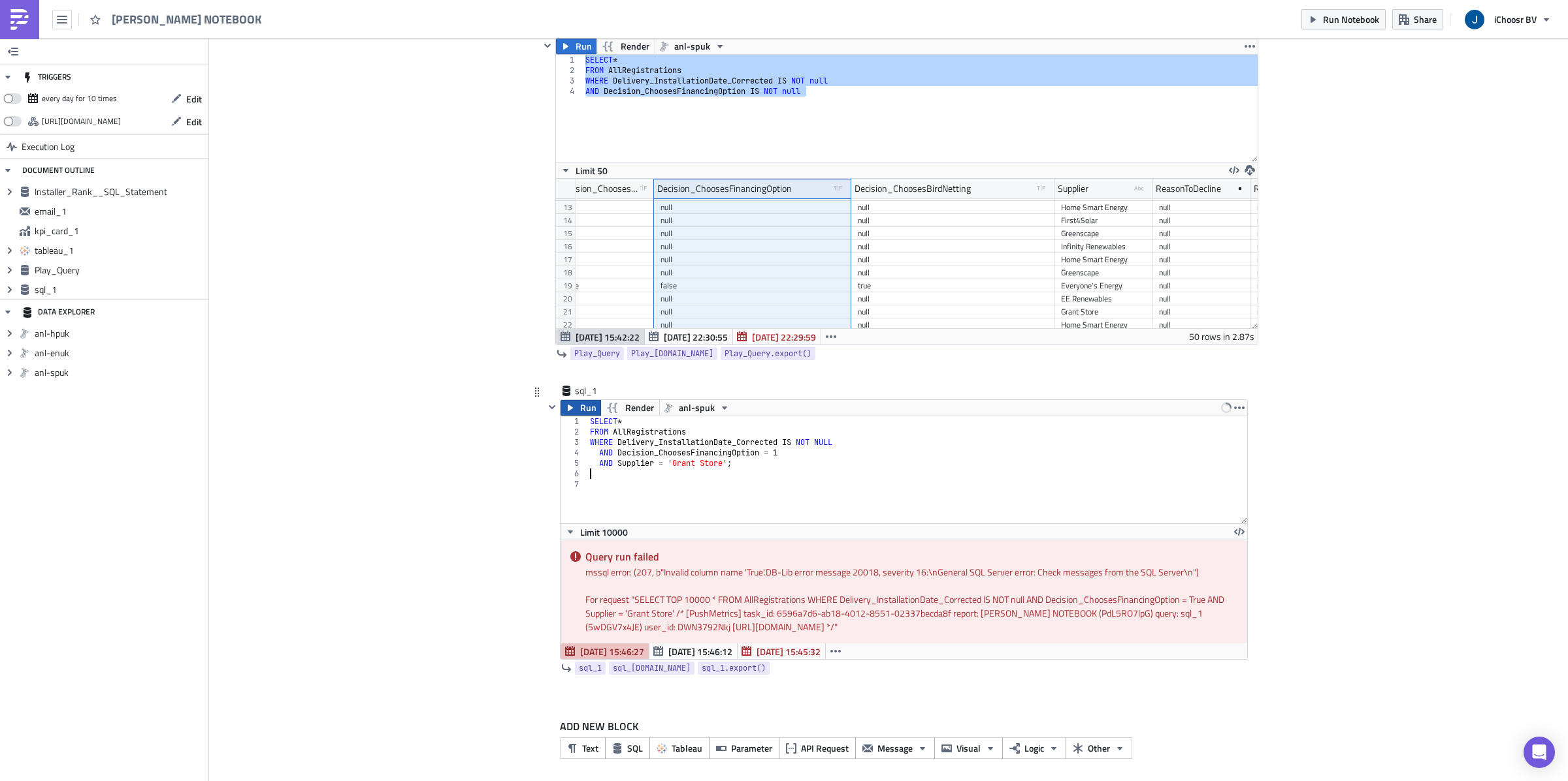
click at [580, 412] on span "Run" at bounding box center [588, 408] width 16 height 15
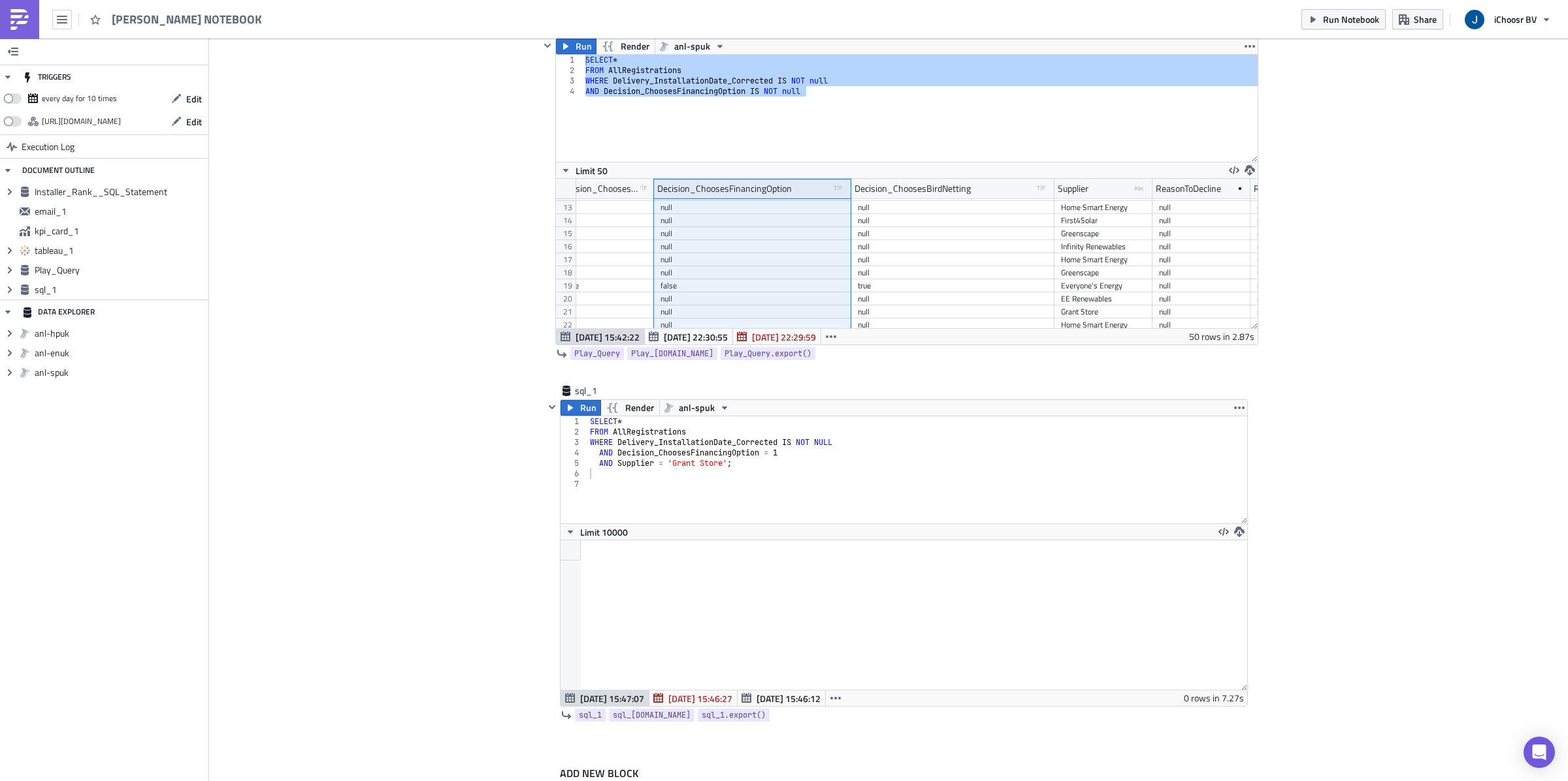
scroll to position [149, 686]
click at [793, 455] on div "SELECT * FROM AllRegistrations WHERE Delivery_InstallationDate_Corrected IS NOT…" at bounding box center [918, 480] width 660 height 128
click at [587, 412] on span "Run" at bounding box center [588, 408] width 16 height 15
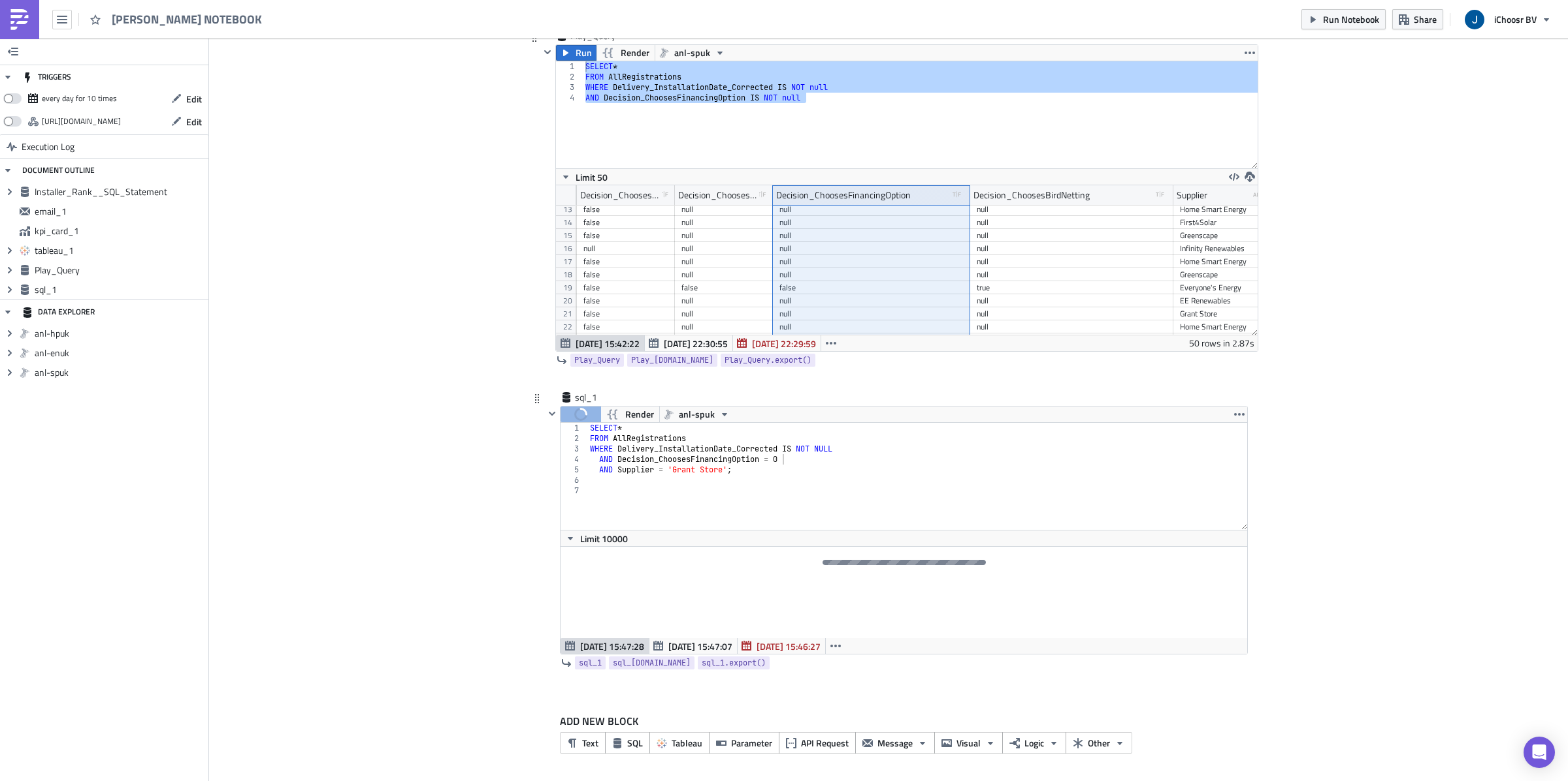
scroll to position [0, 10750]
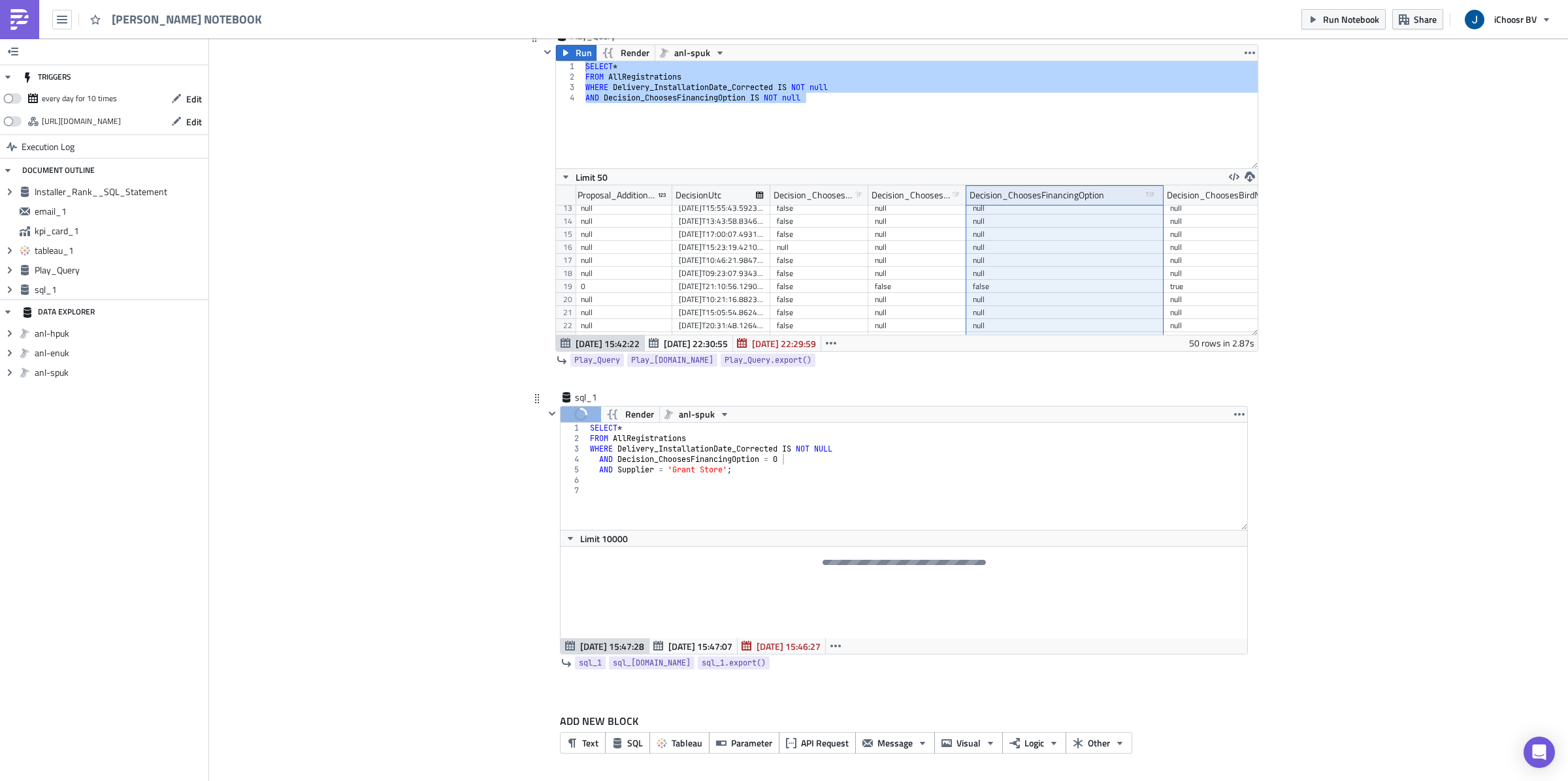
click at [692, 291] on div "[DATE]T21:10:56.129067" at bounding box center [721, 286] width 85 height 13
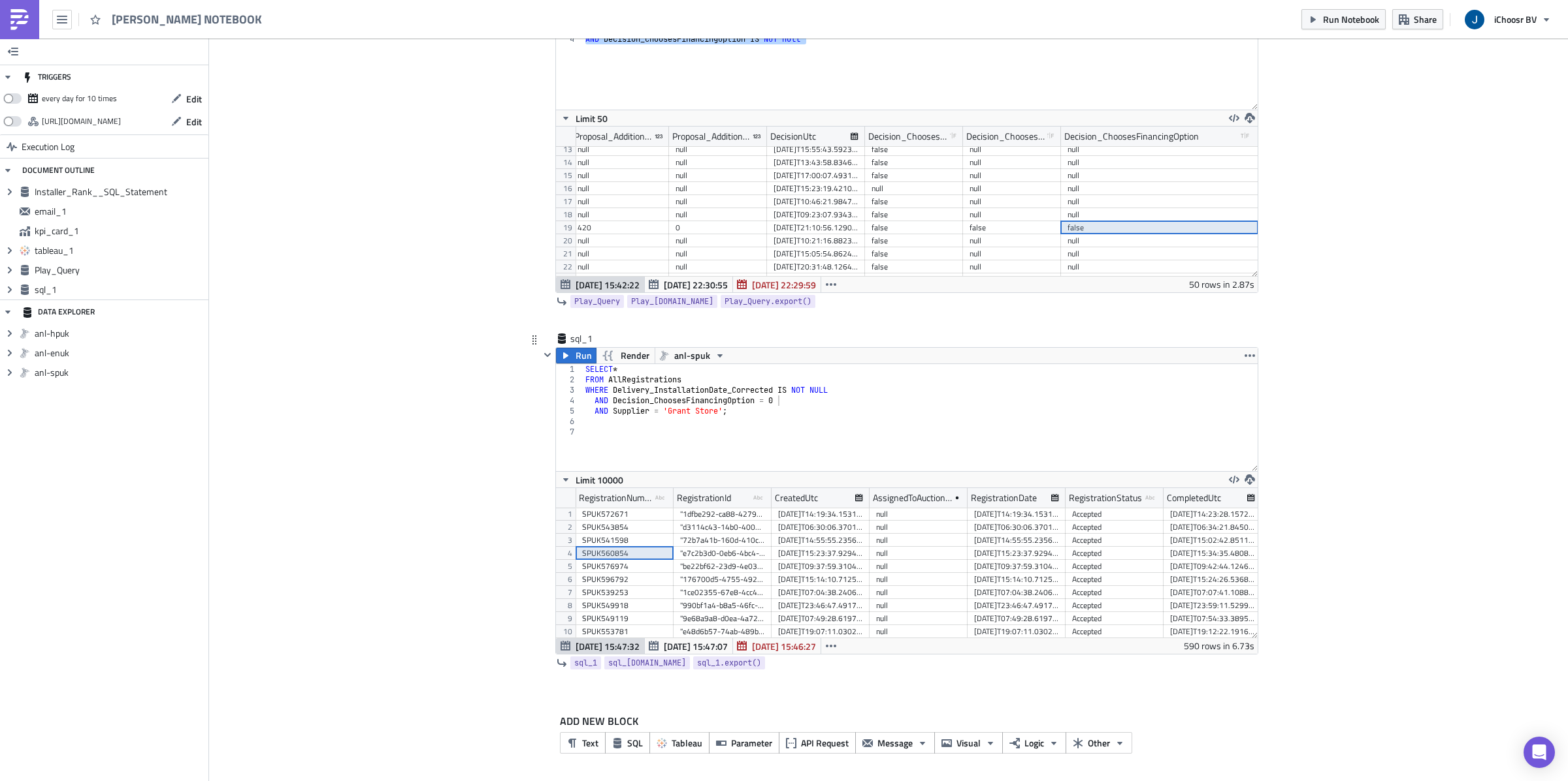
click at [609, 557] on div "SPUK560854" at bounding box center [624, 553] width 85 height 13
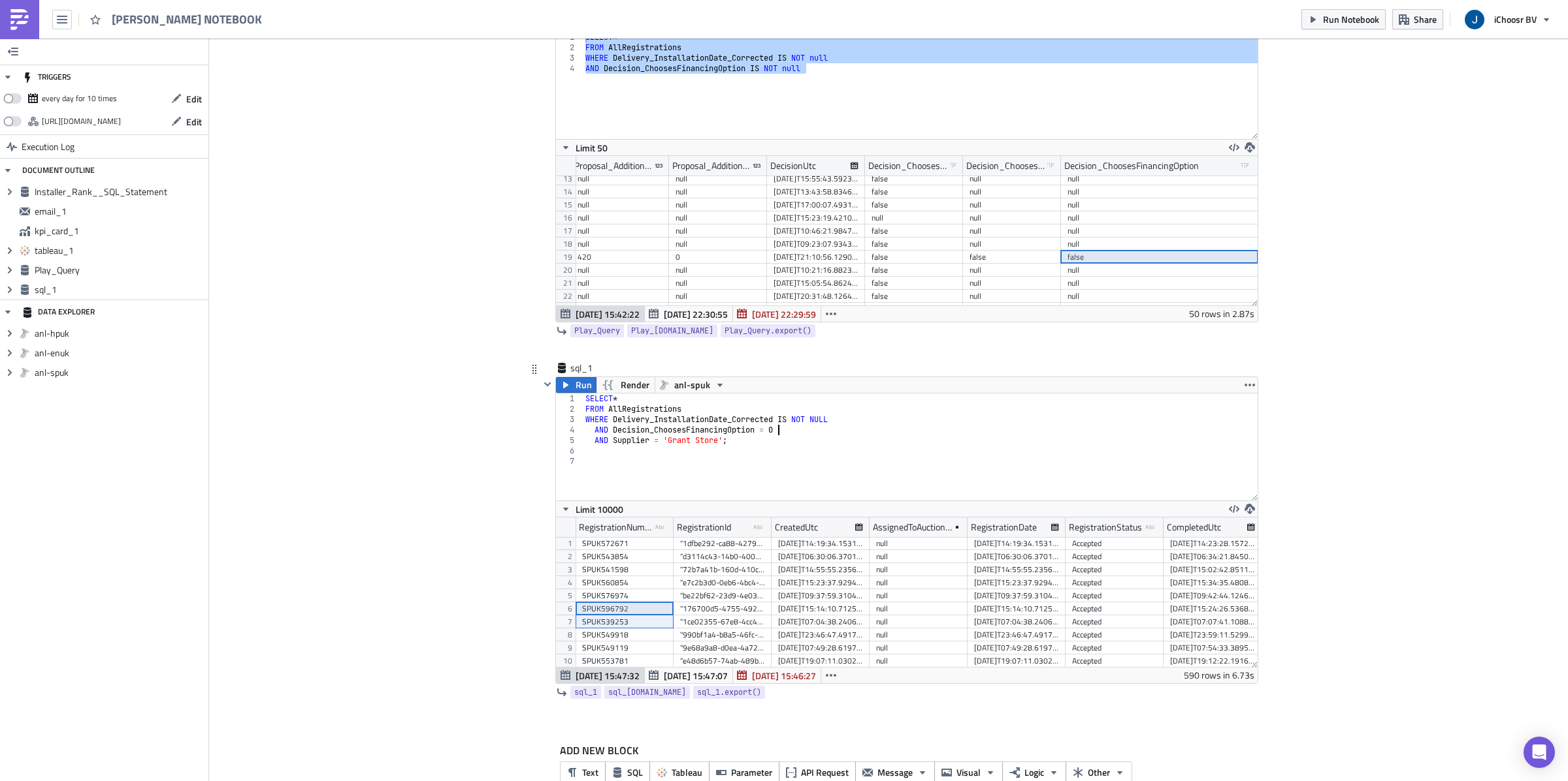
click at [789, 436] on div "SELECT * FROM AllRegistrations WHERE Delivery_InstallationDate_Corrected IS NOT…" at bounding box center [920, 457] width 675 height 128
click at [577, 380] on span "Run" at bounding box center [583, 385] width 16 height 15
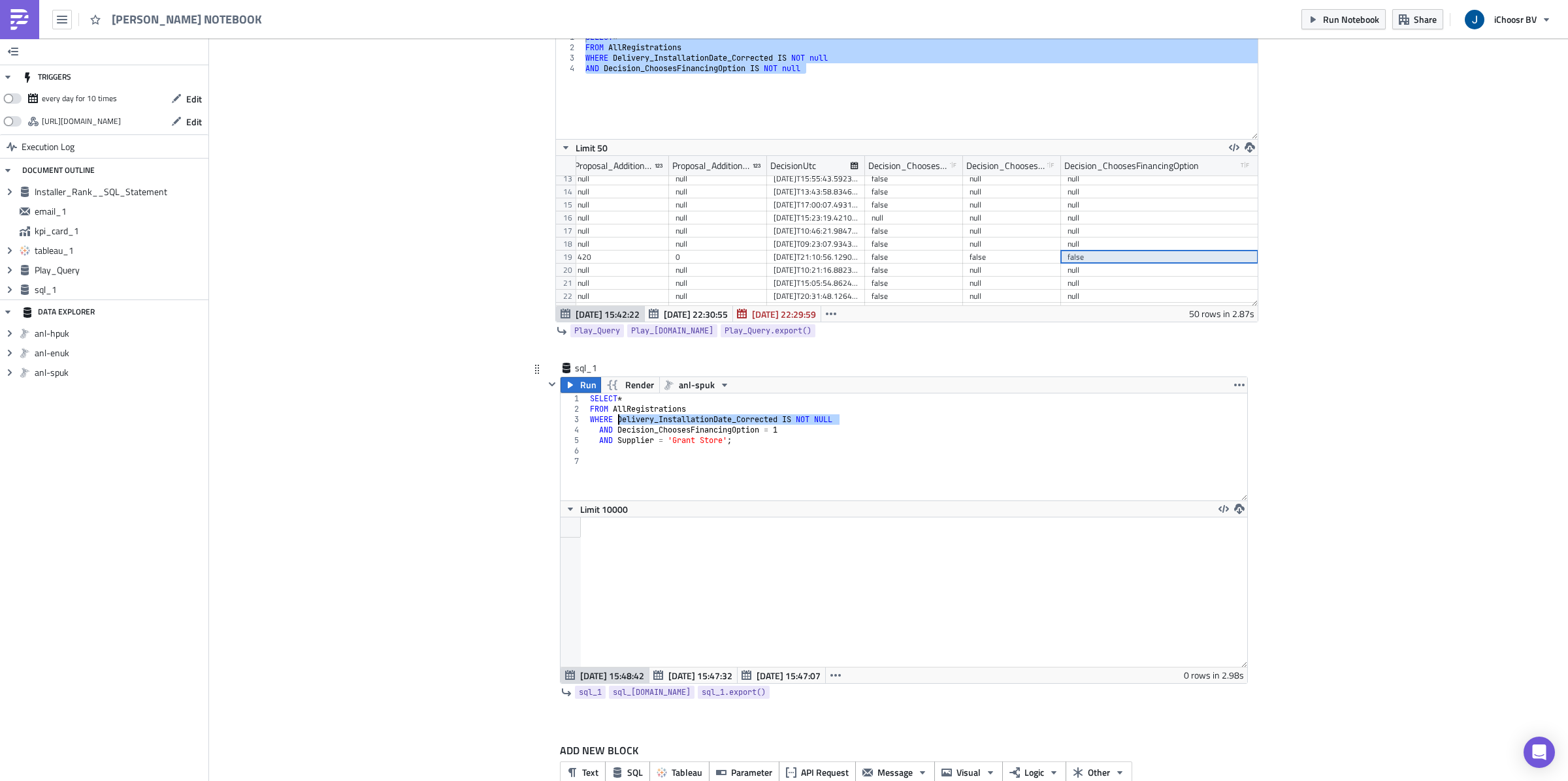
drag, startPoint x: 855, startPoint y: 421, endPoint x: 619, endPoint y: 422, distance: 236.0
click at [619, 422] on div "SELECT * FROM AllRegistrations WHERE Delivery_InstallationDate_Corrected IS NOT…" at bounding box center [918, 457] width 660 height 128
click at [612, 433] on div "SELECT * FROM AllRegistrations WHERE AND Decision_ChoosesFinancingOption = 1 AN…" at bounding box center [918, 457] width 660 height 128
click at [577, 385] on button "Run" at bounding box center [581, 385] width 41 height 15
click at [801, 419] on div "SELECT * FROM AllRegistrations WHERE Decision_ChoosesFinancingOption = 1 AND Su…" at bounding box center [918, 457] width 660 height 128
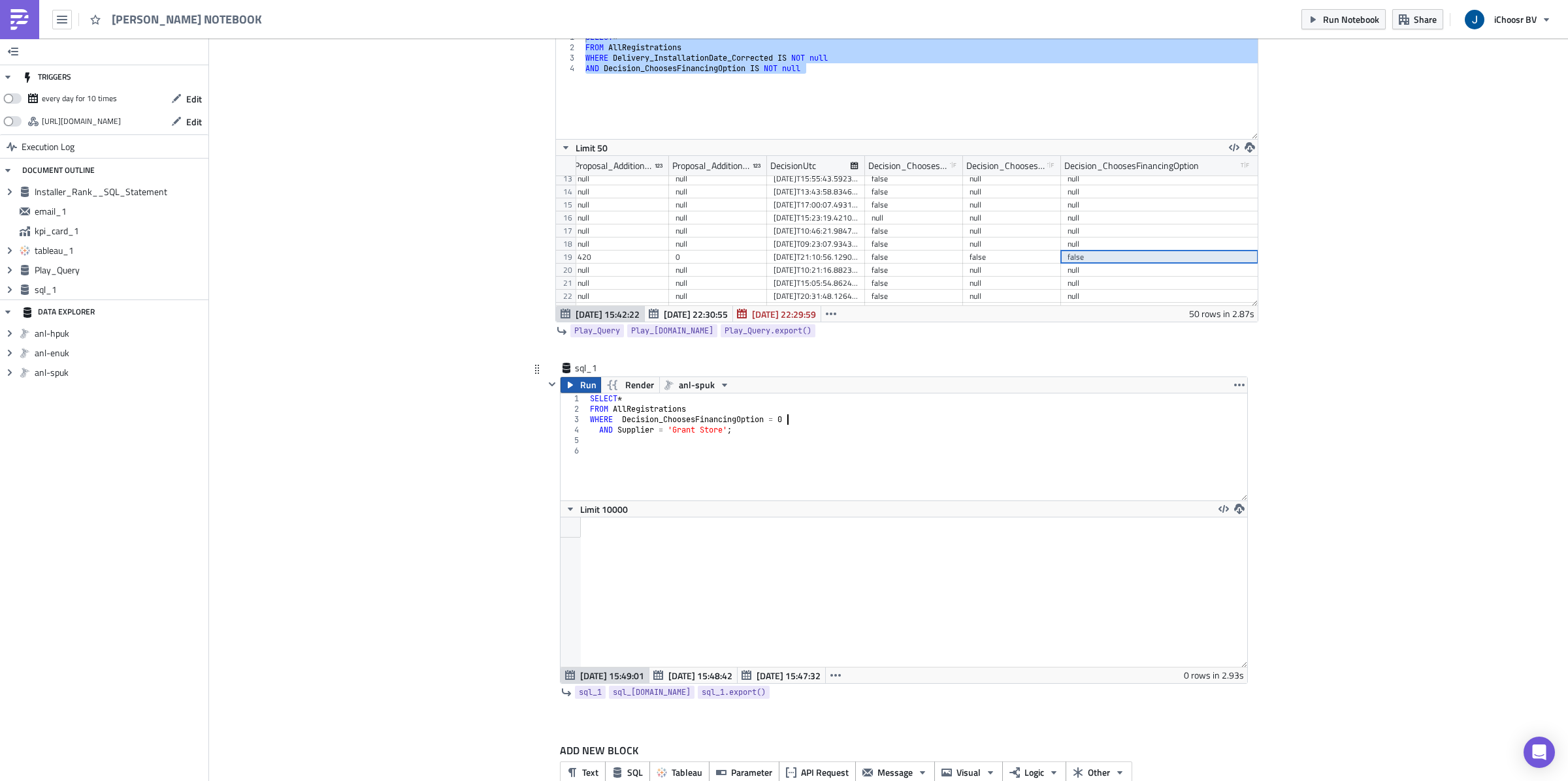
type textarea "WHERE Decision_ChoosesFinancingOption = 0"
click at [582, 388] on span "Run" at bounding box center [588, 385] width 16 height 15
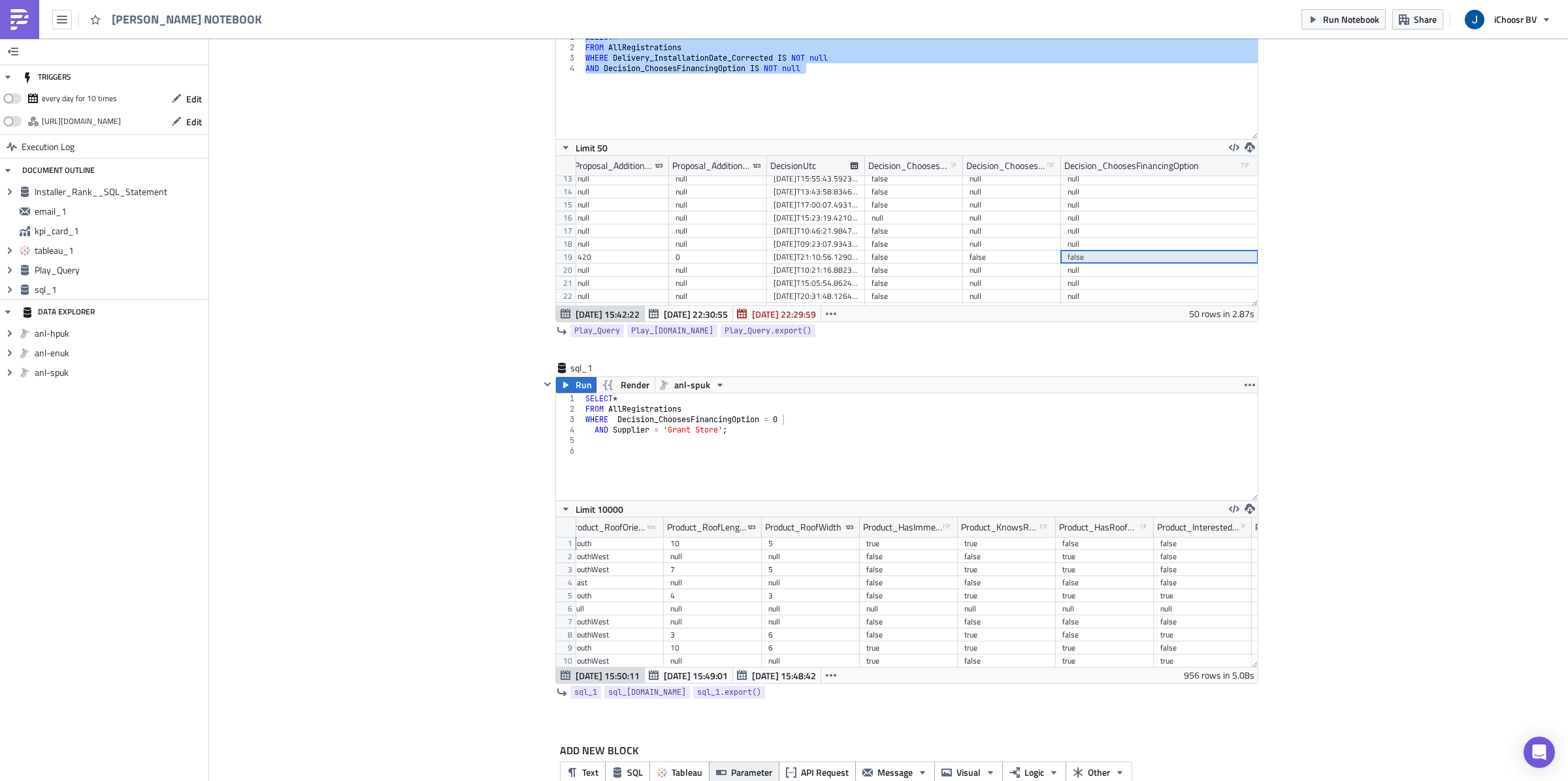
scroll to position [0, 8098]
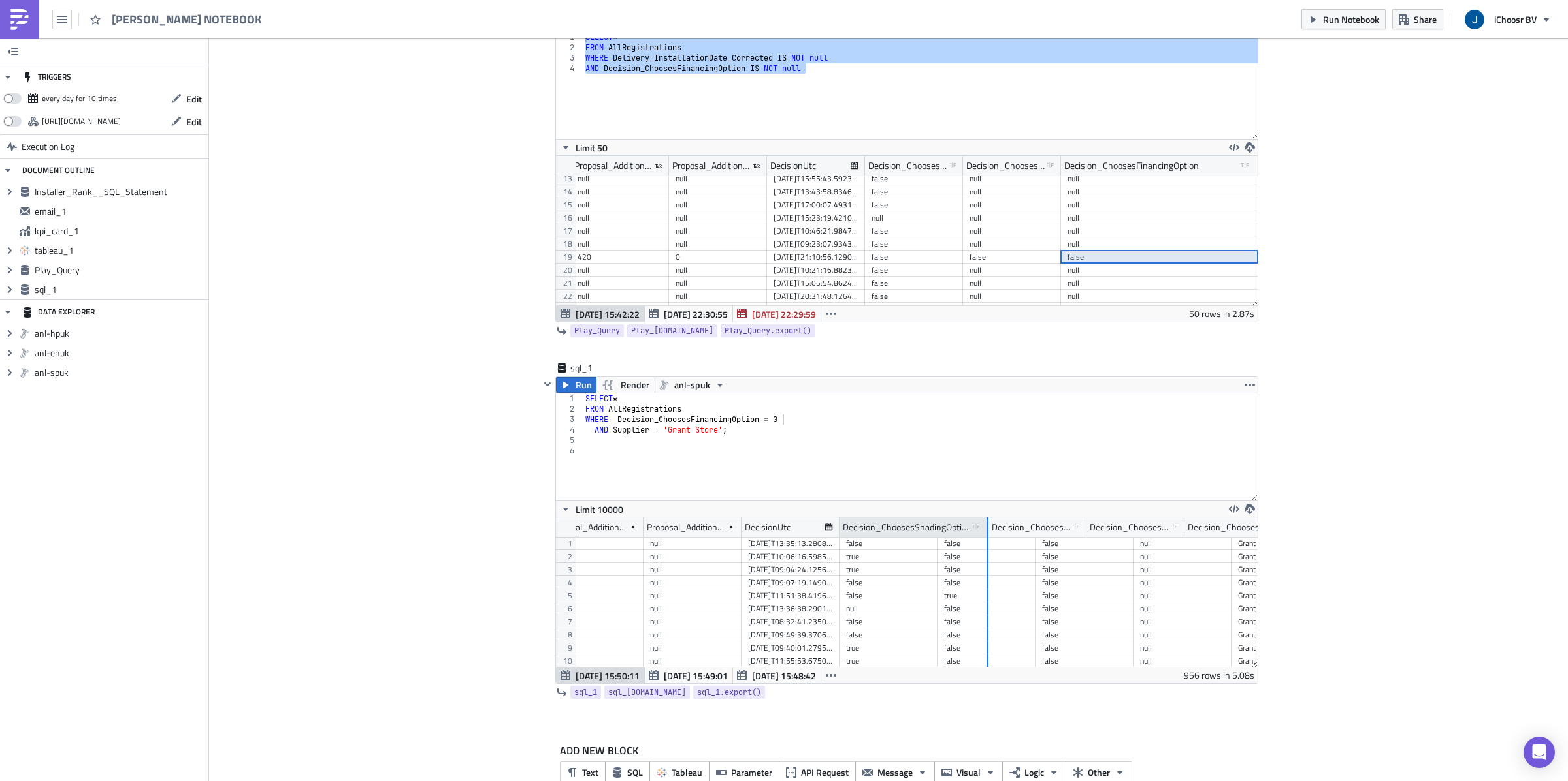
drag, startPoint x: 935, startPoint y: 529, endPoint x: 991, endPoint y: 535, distance: 56.3
click at [988, 535] on div at bounding box center [987, 528] width 2 height 20
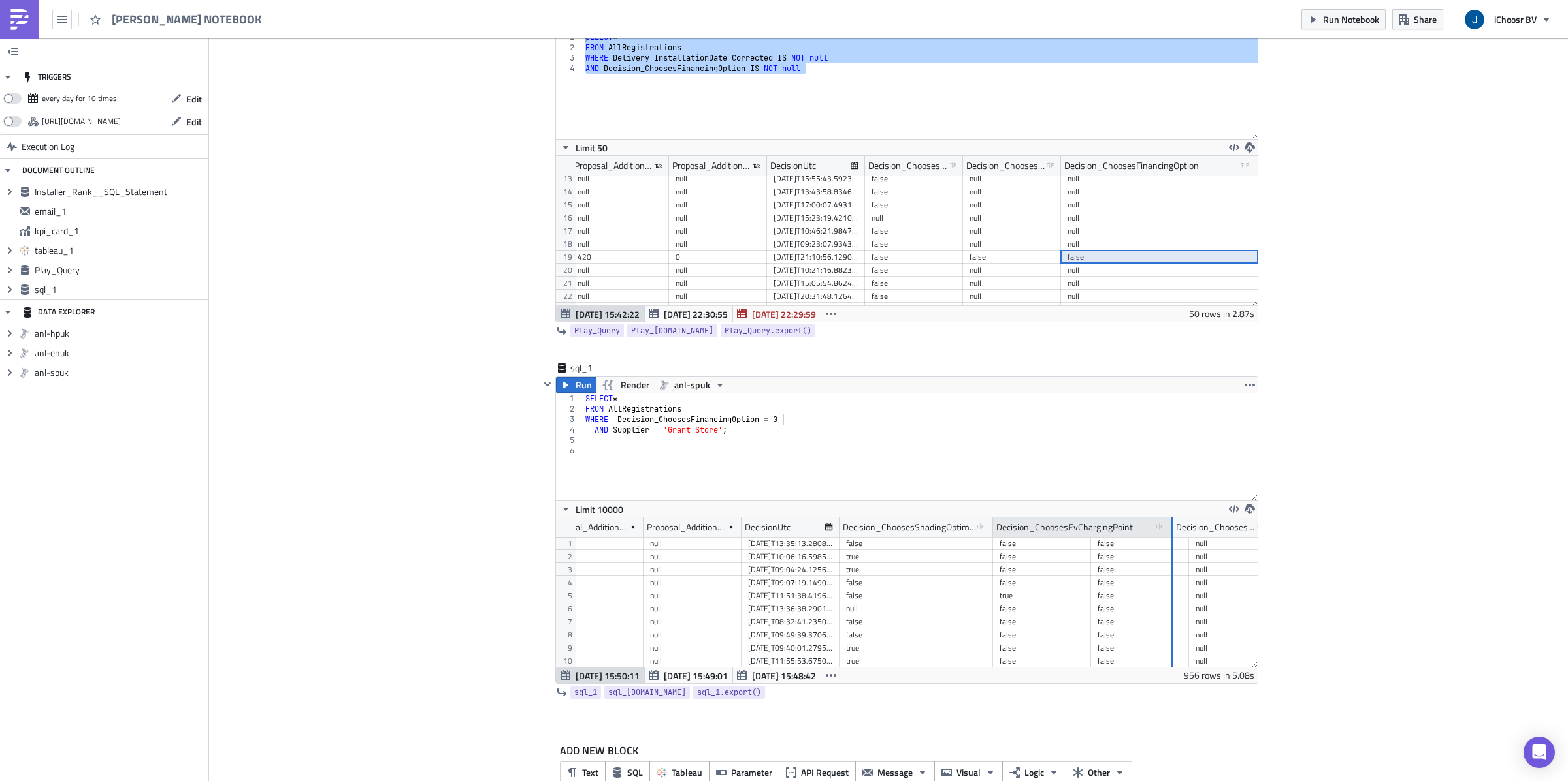
drag, startPoint x: 1088, startPoint y: 528, endPoint x: 1170, endPoint y: 533, distance: 82.2
click at [1170, 533] on div at bounding box center [1171, 528] width 3 height 20
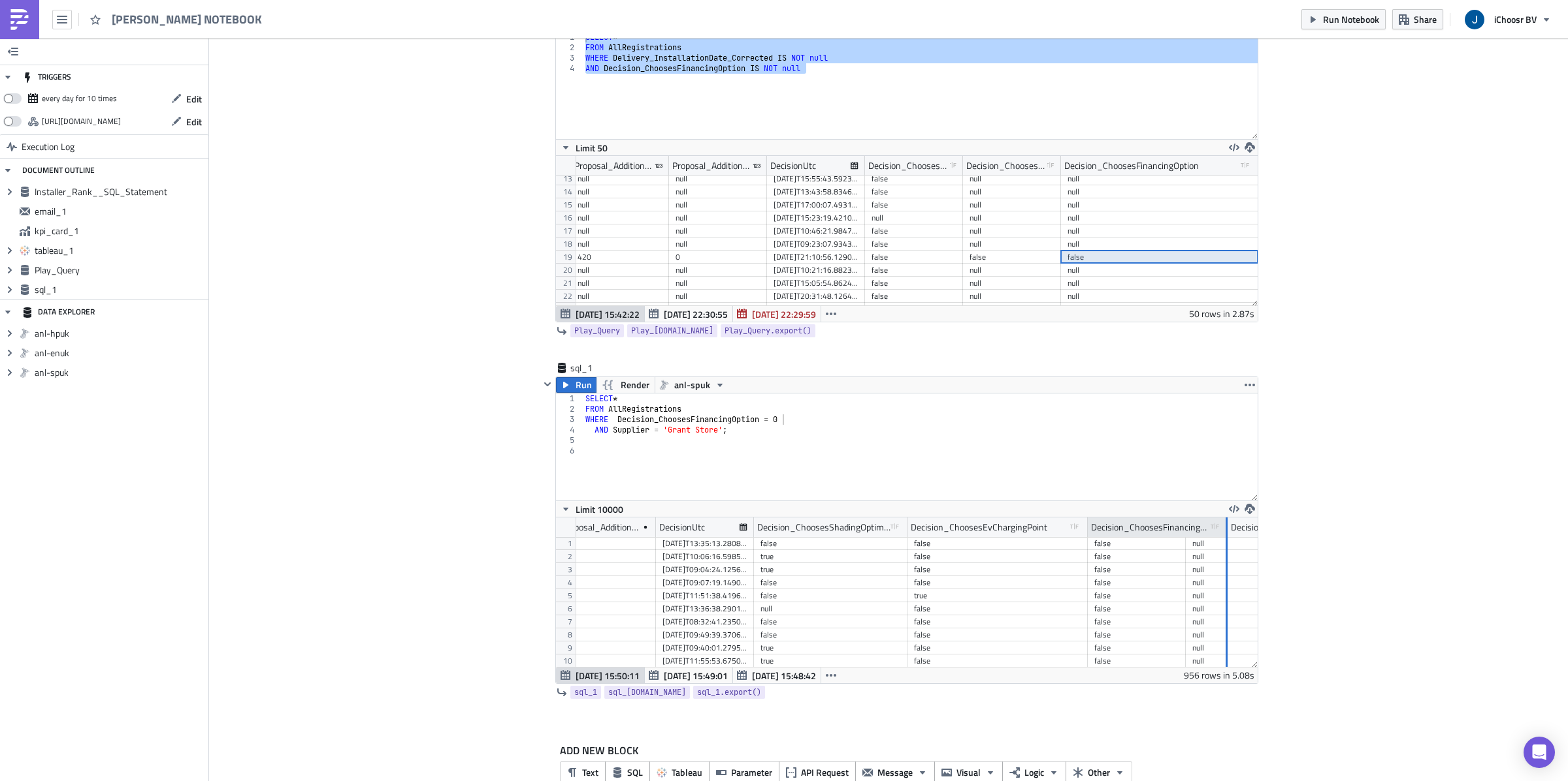
drag, startPoint x: 1182, startPoint y: 528, endPoint x: 1224, endPoint y: 531, distance: 42.1
click at [1224, 531] on div at bounding box center [1226, 528] width 3 height 20
